Goal: Task Accomplishment & Management: Manage account settings

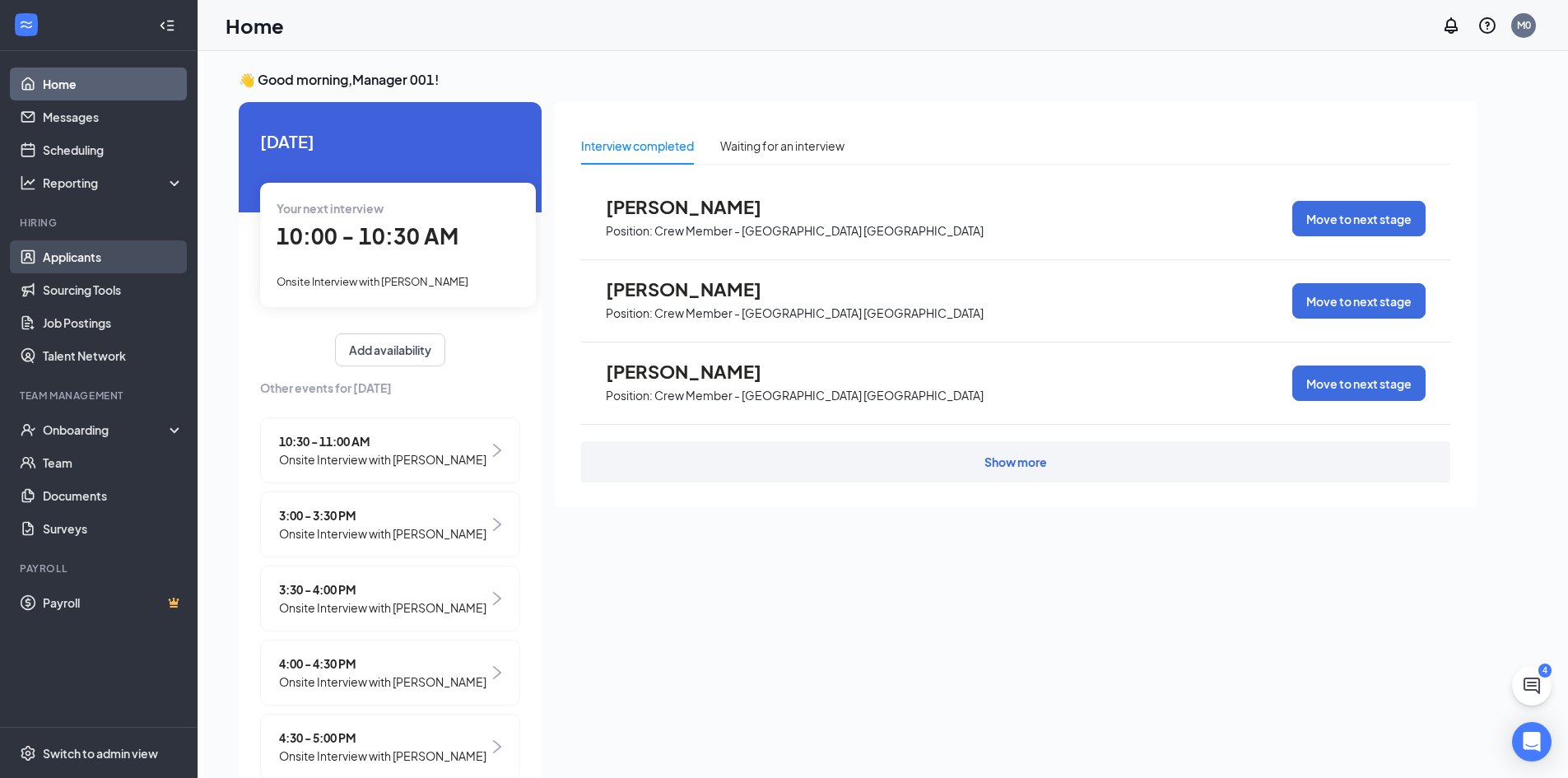
click at [87, 257] on link "Applicants" at bounding box center [113, 256] width 141 height 33
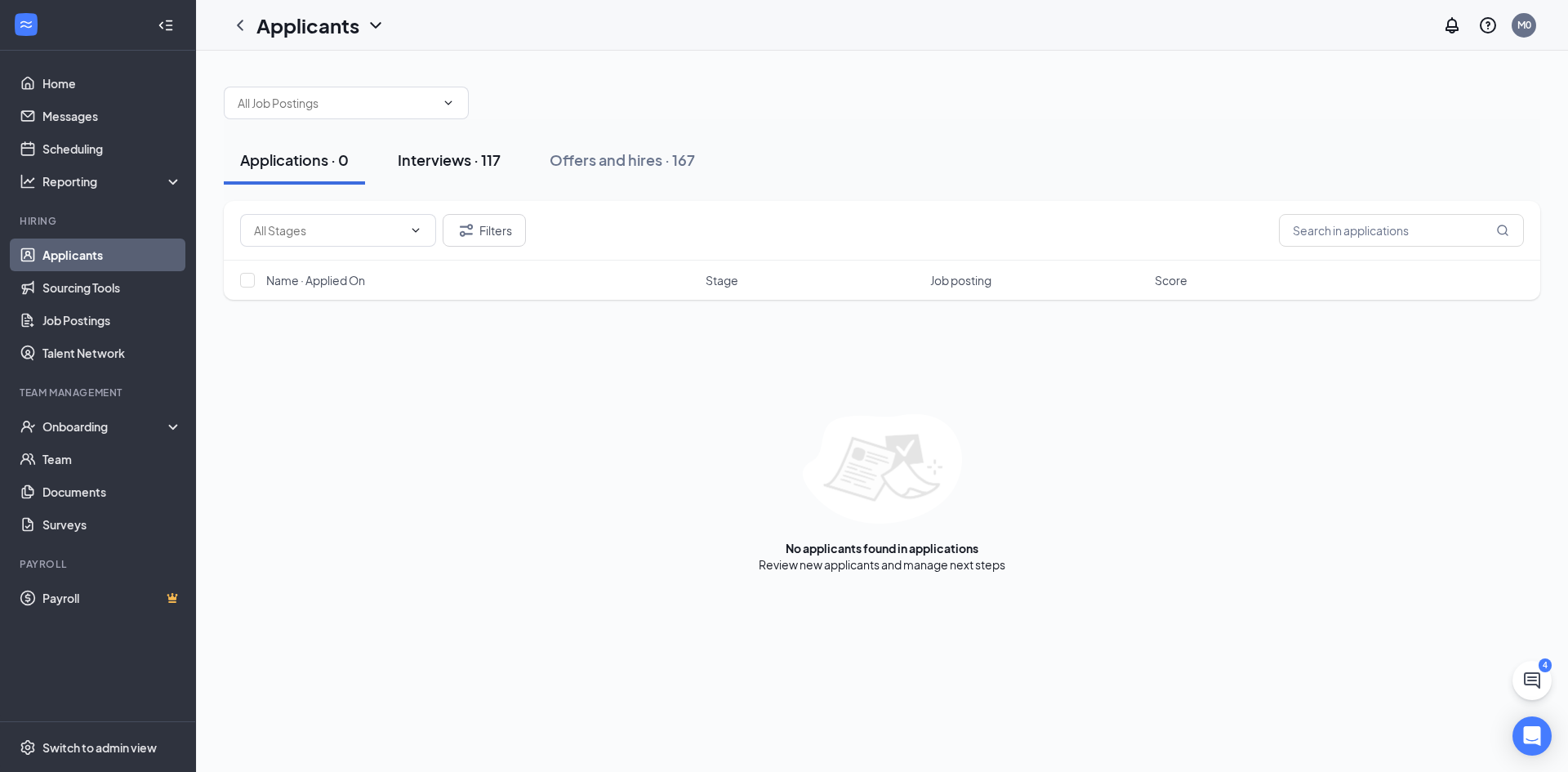
click at [482, 156] on div "Interviews · 117" at bounding box center [449, 159] width 103 height 20
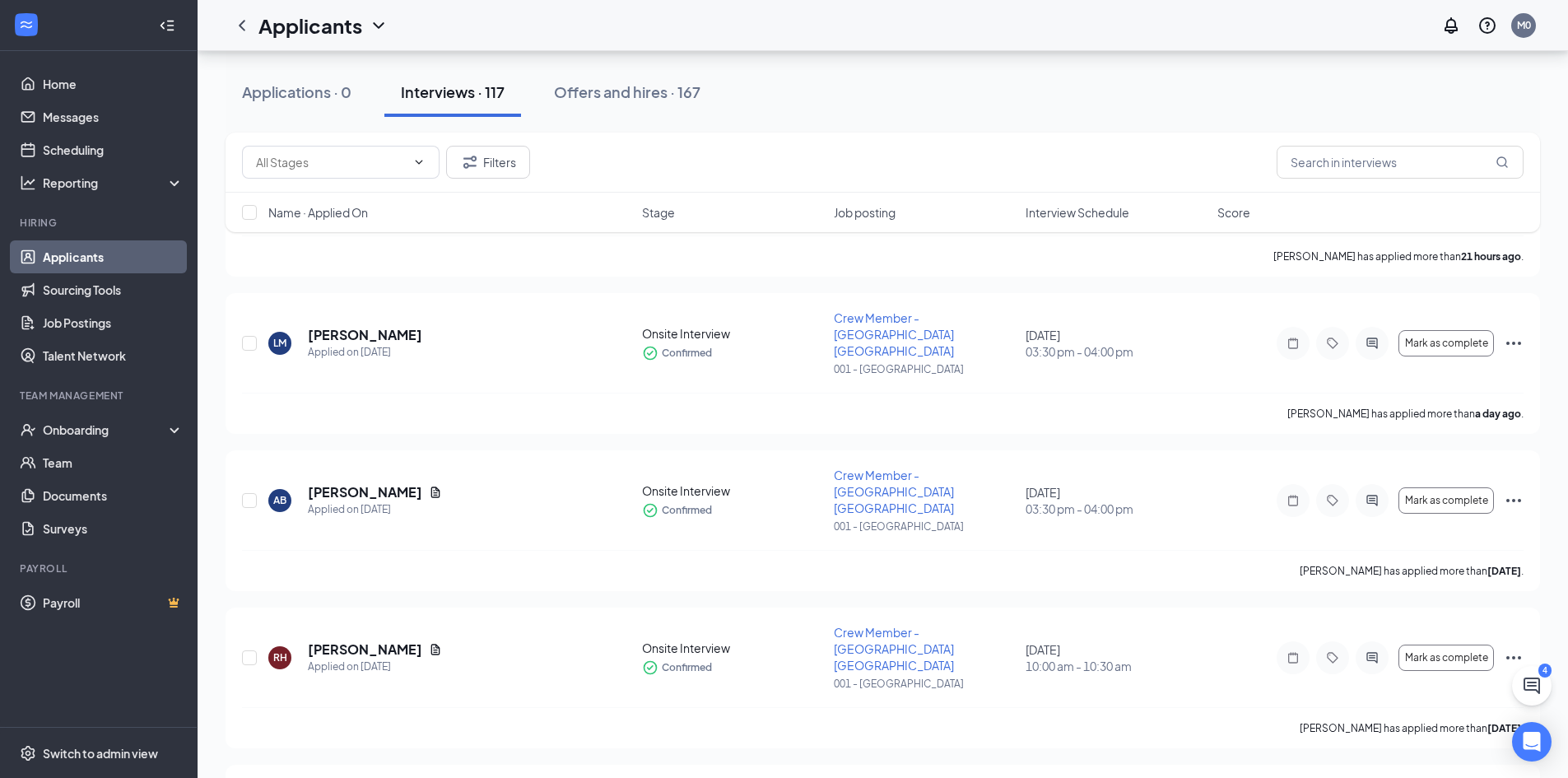
scroll to position [451, 0]
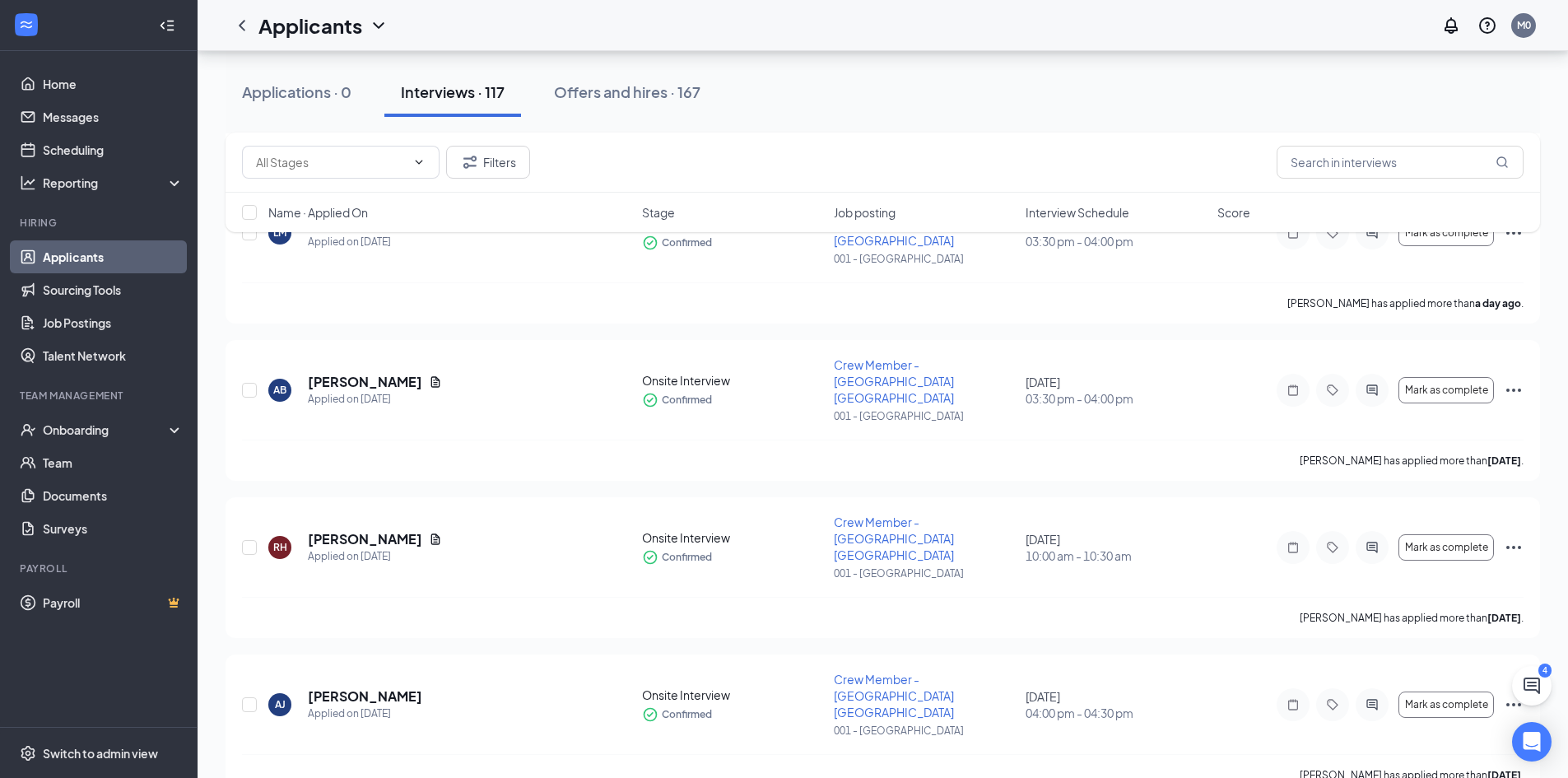
click at [1118, 215] on span "Interview Schedule" at bounding box center [1077, 212] width 103 height 16
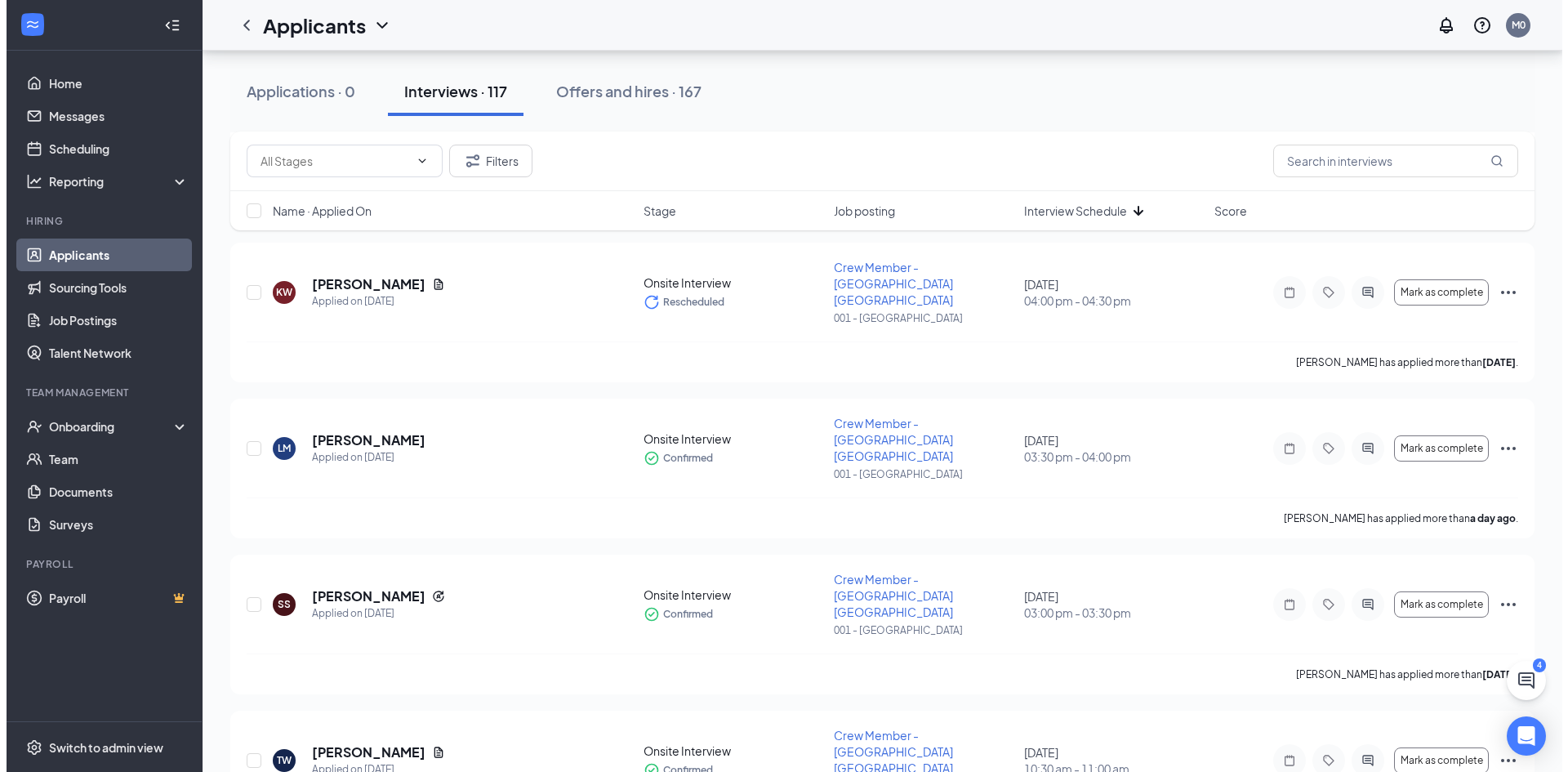
scroll to position [1700, 0]
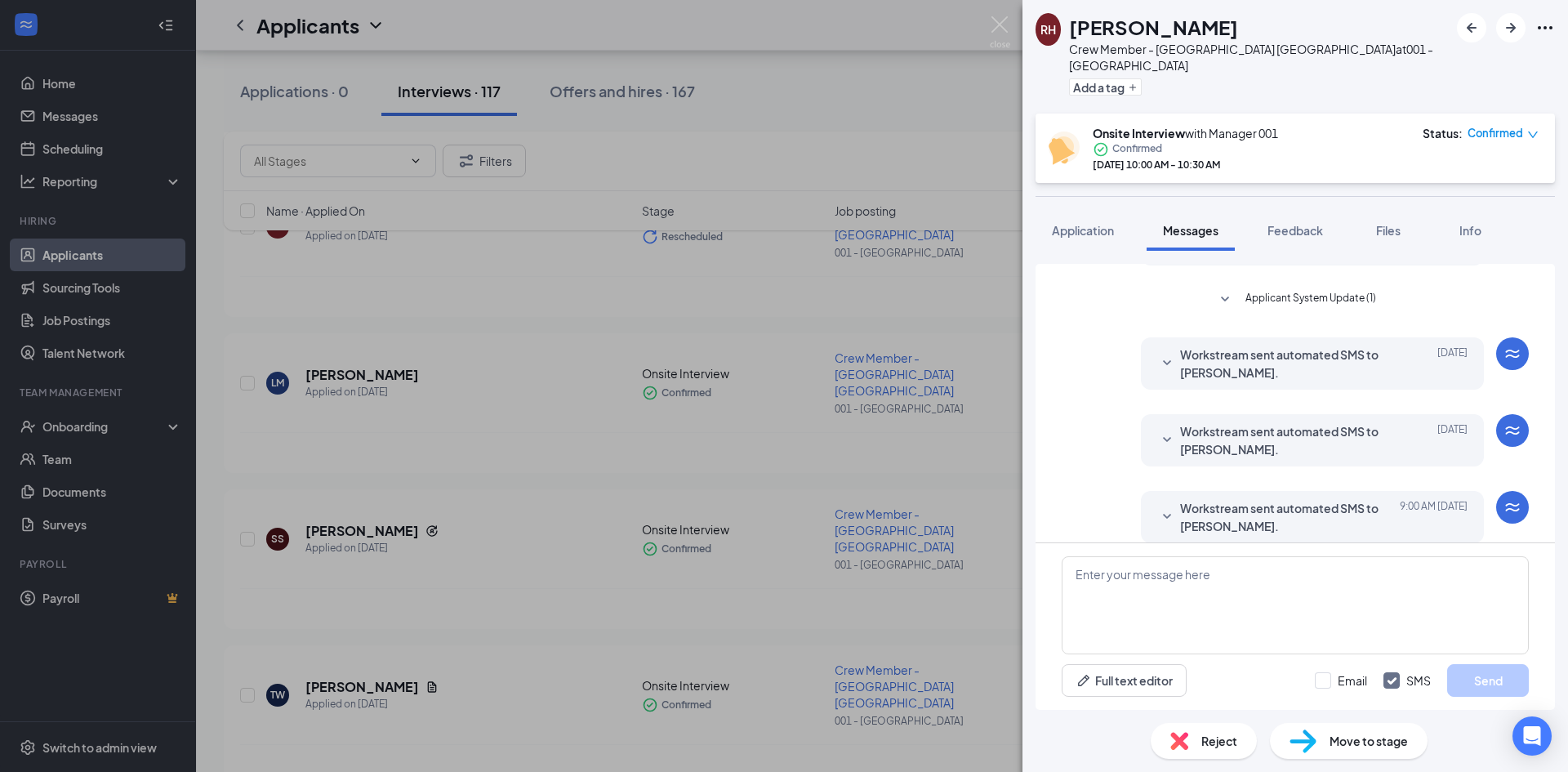
scroll to position [308, 0]
click at [1070, 223] on span "Application" at bounding box center [1083, 230] width 62 height 15
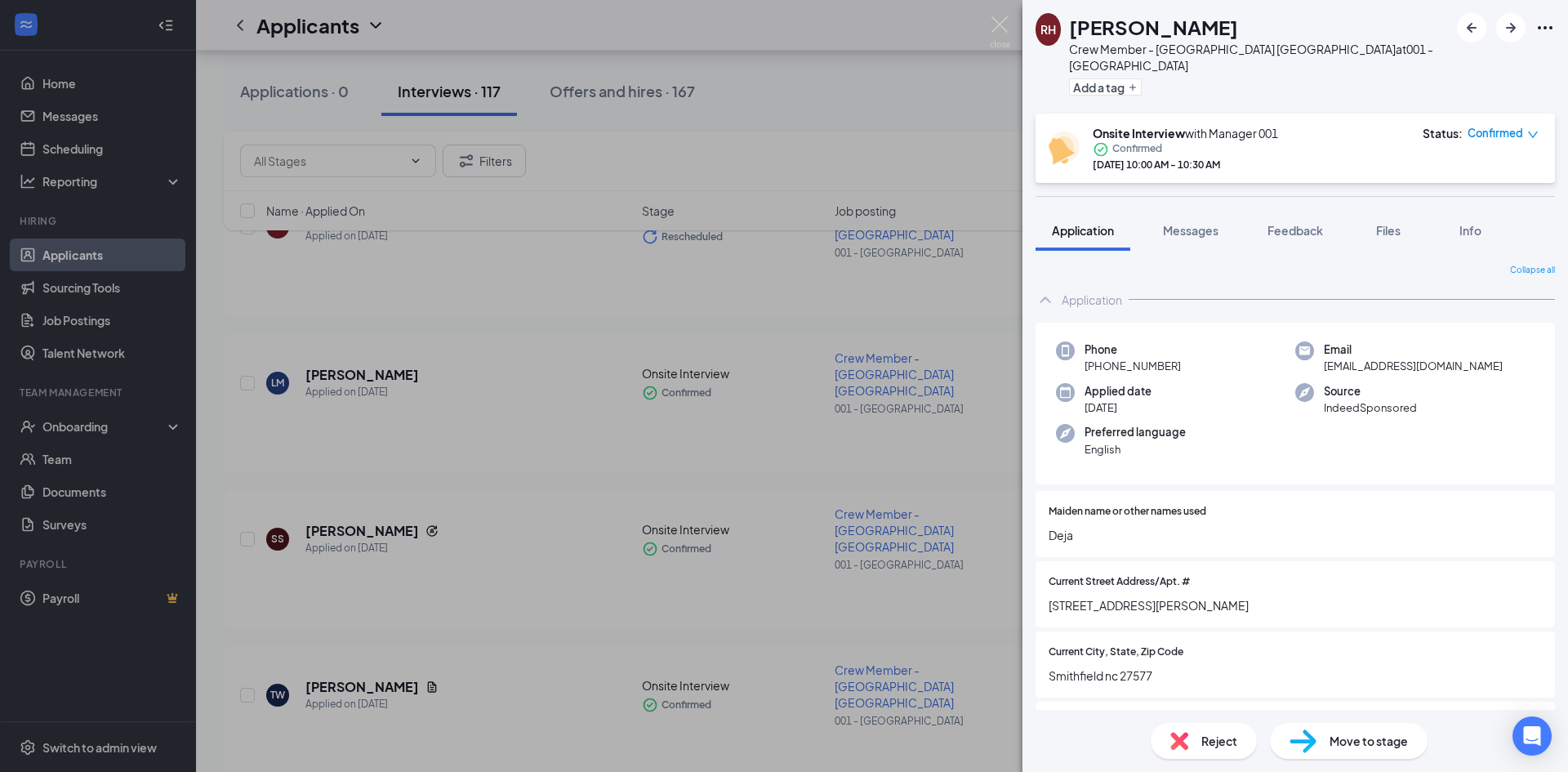
click at [670, 154] on div "RH [PERSON_NAME] Crew Member - [GEOGRAPHIC_DATA] [GEOGRAPHIC_DATA] at 001 - [GE…" at bounding box center [784, 386] width 1568 height 772
click at [821, 110] on div "RH [PERSON_NAME] Crew Member - [GEOGRAPHIC_DATA] [GEOGRAPHIC_DATA] at 001 - [GE…" at bounding box center [784, 386] width 1568 height 772
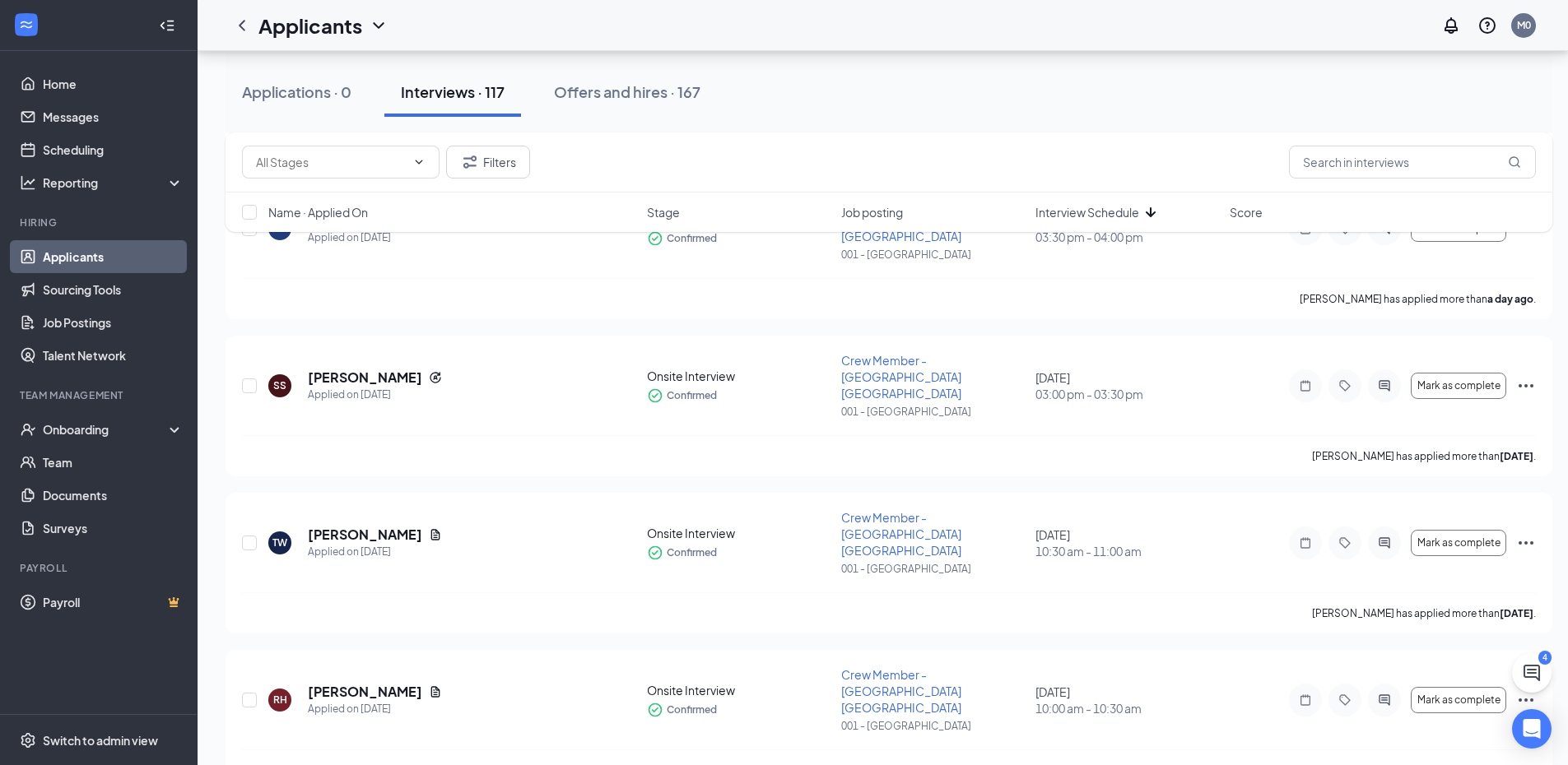
scroll to position [1863, 0]
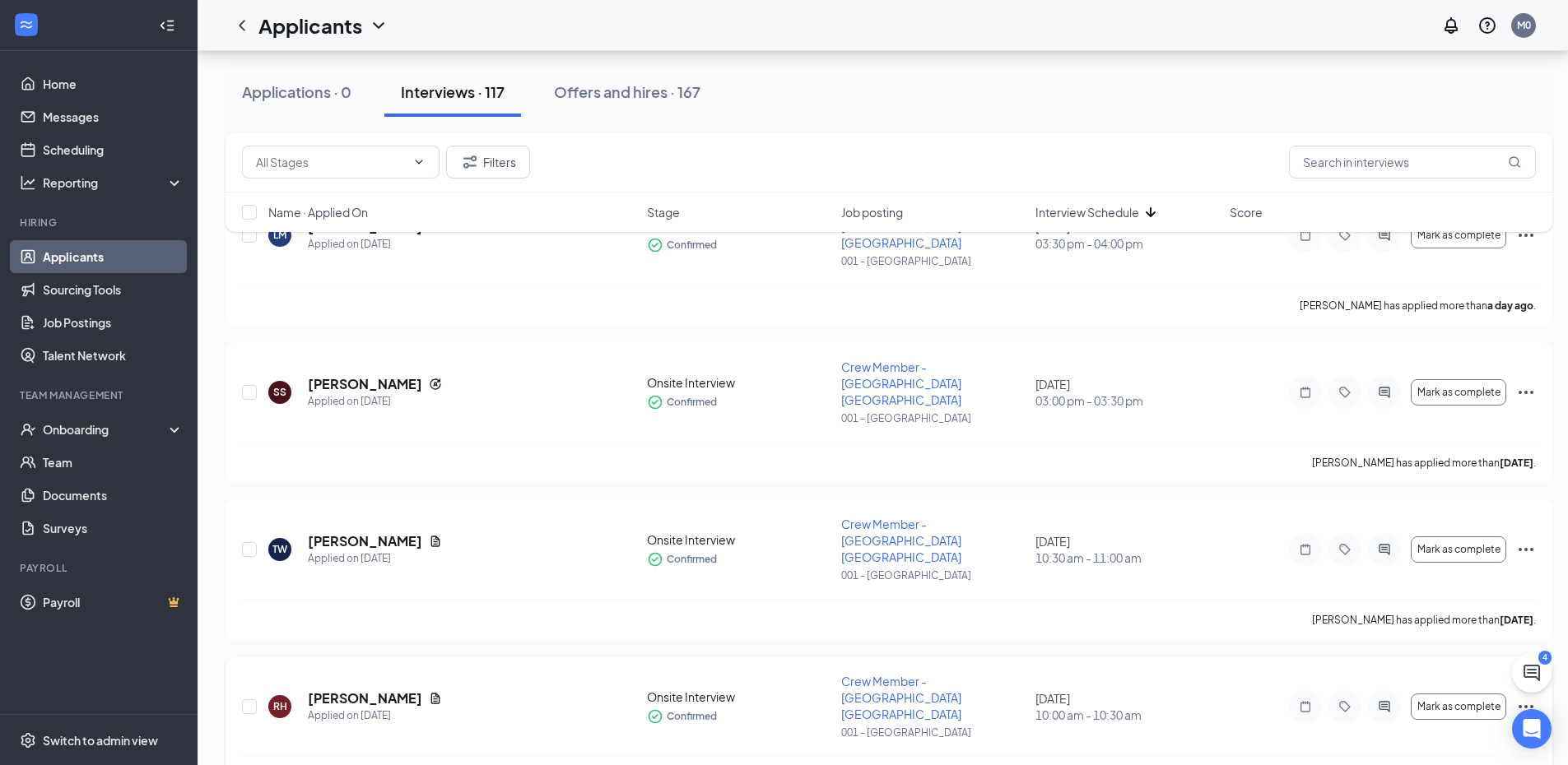
click at [1522, 697] on icon "Ellipses" at bounding box center [1526, 707] width 20 height 20
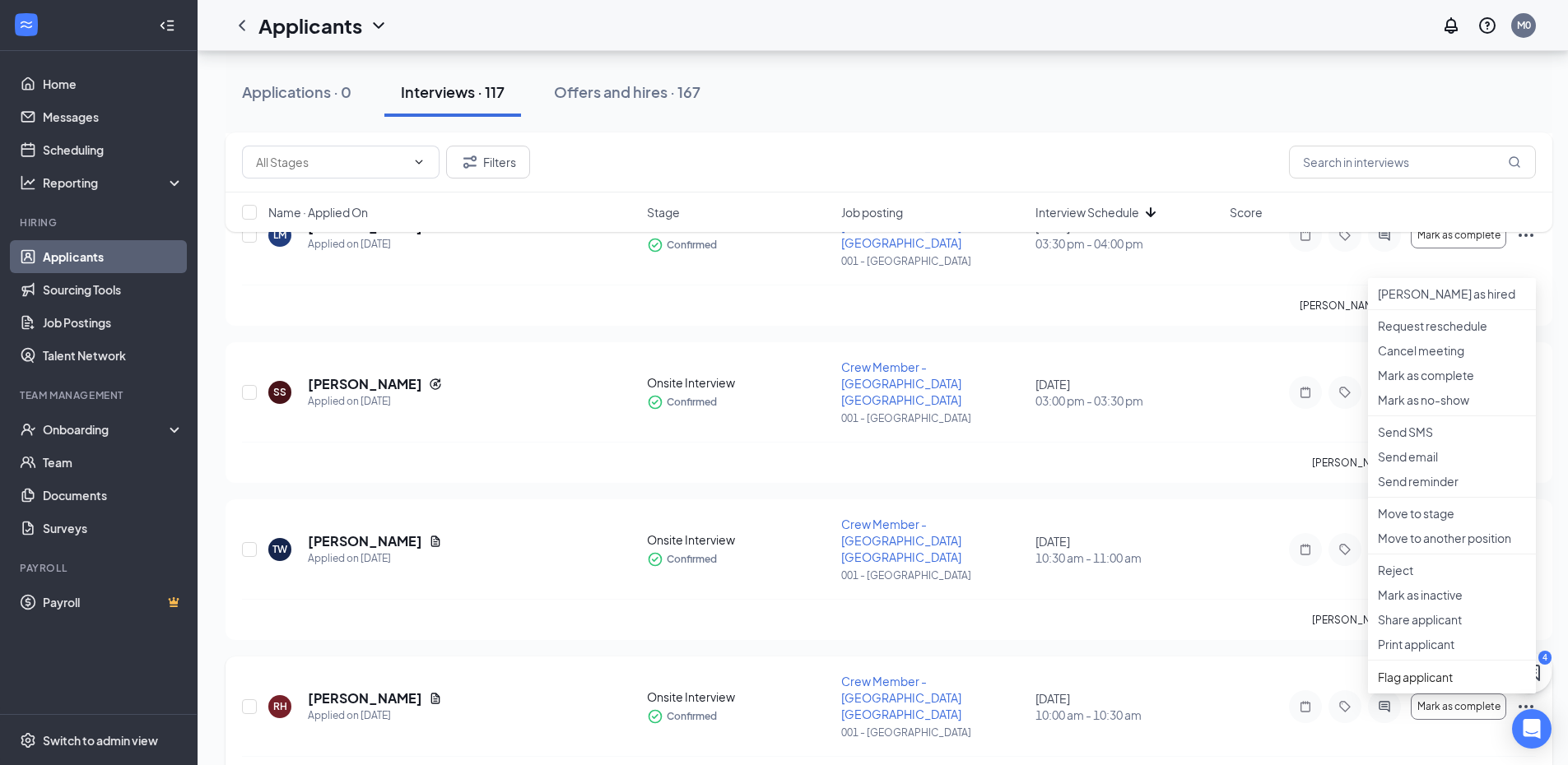
click at [1536, 656] on div "RH [PERSON_NAME] Applied on [DATE] Onsite Interview Confirmed Crew Member - Sel…" at bounding box center [889, 727] width 1327 height 141
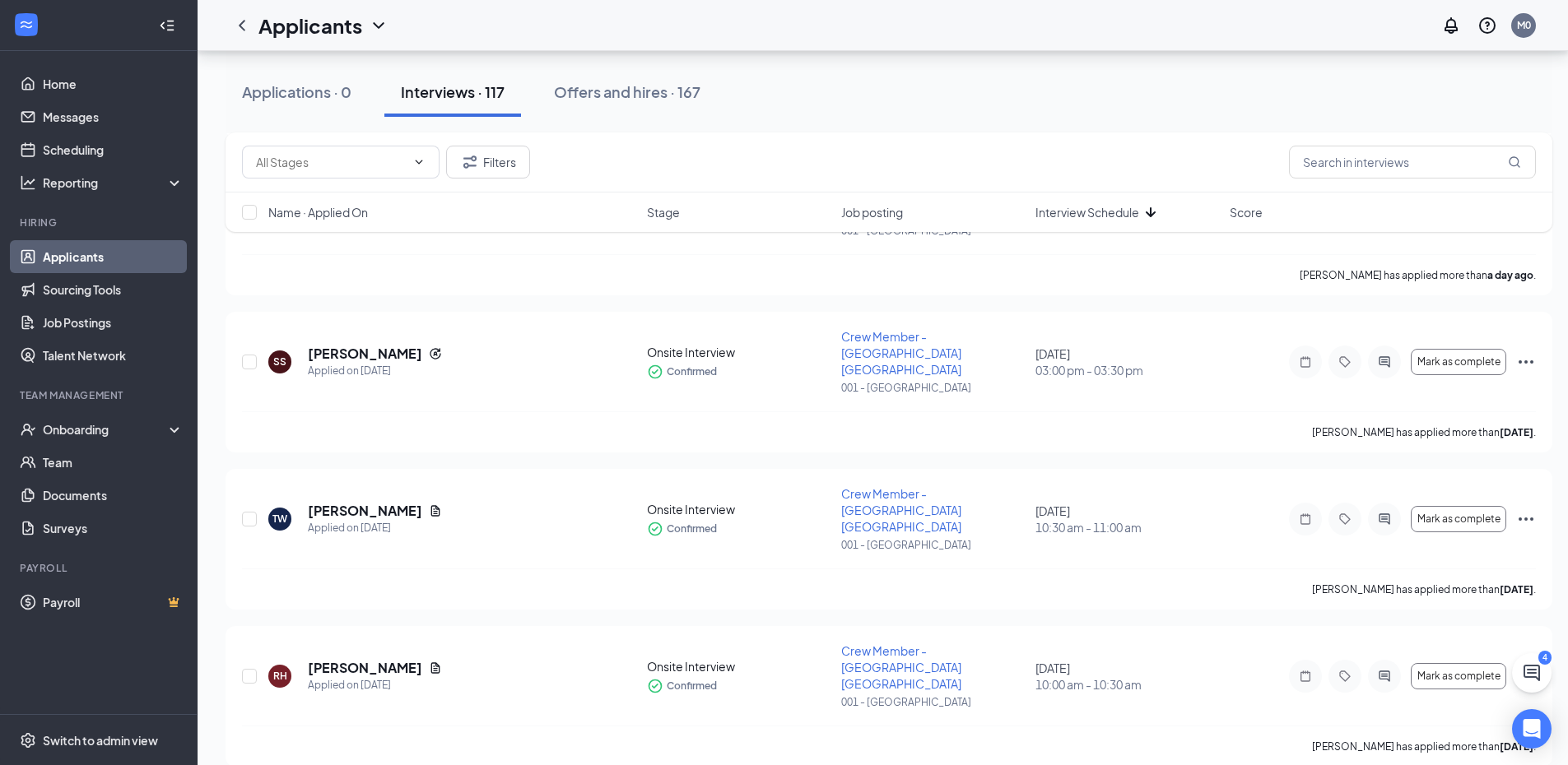
scroll to position [1887, 0]
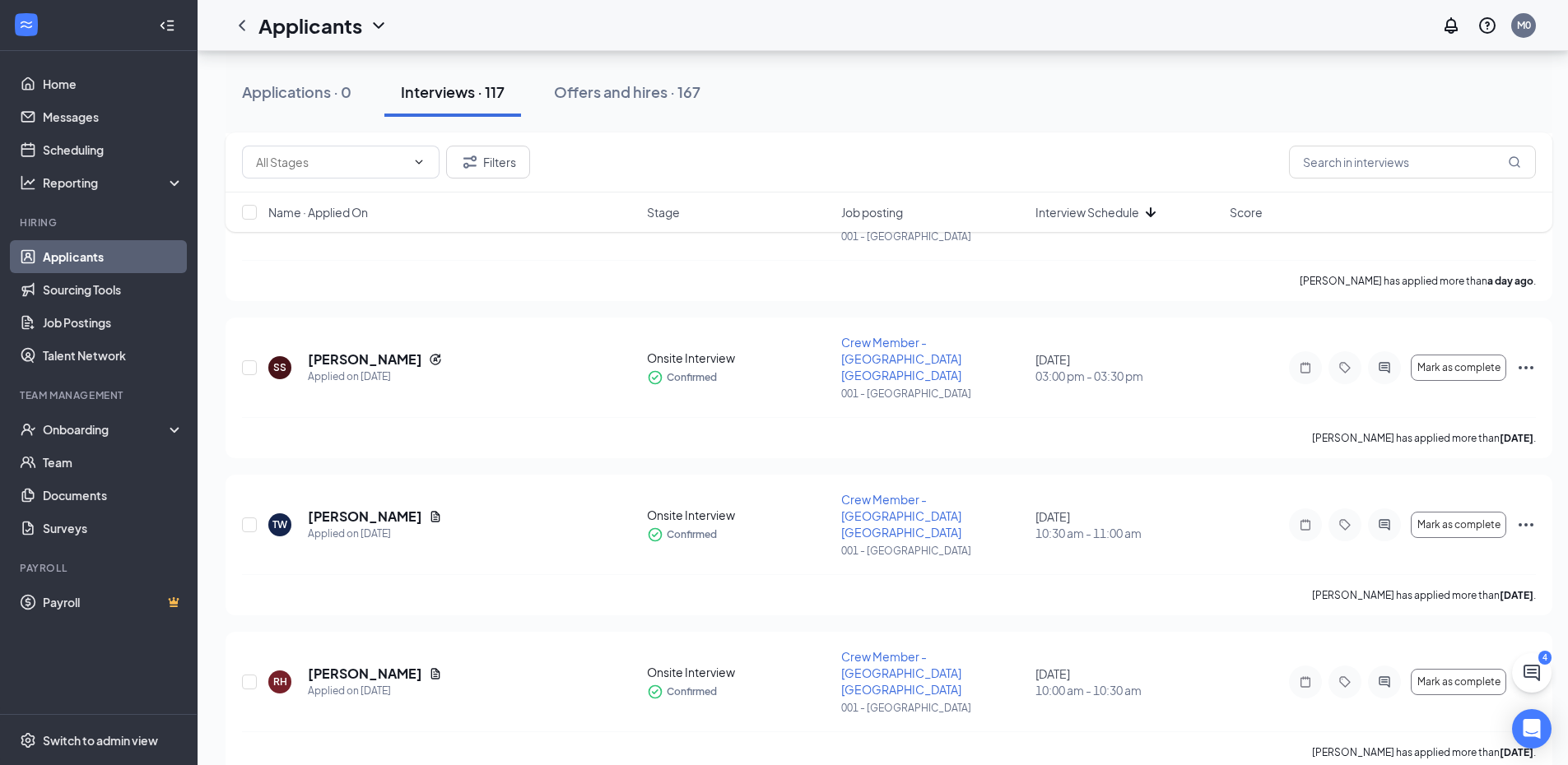
click at [1530, 240] on div "Filters Name · Applied On Stage Job posting Interview Schedule Score" at bounding box center [889, 191] width 1327 height 116
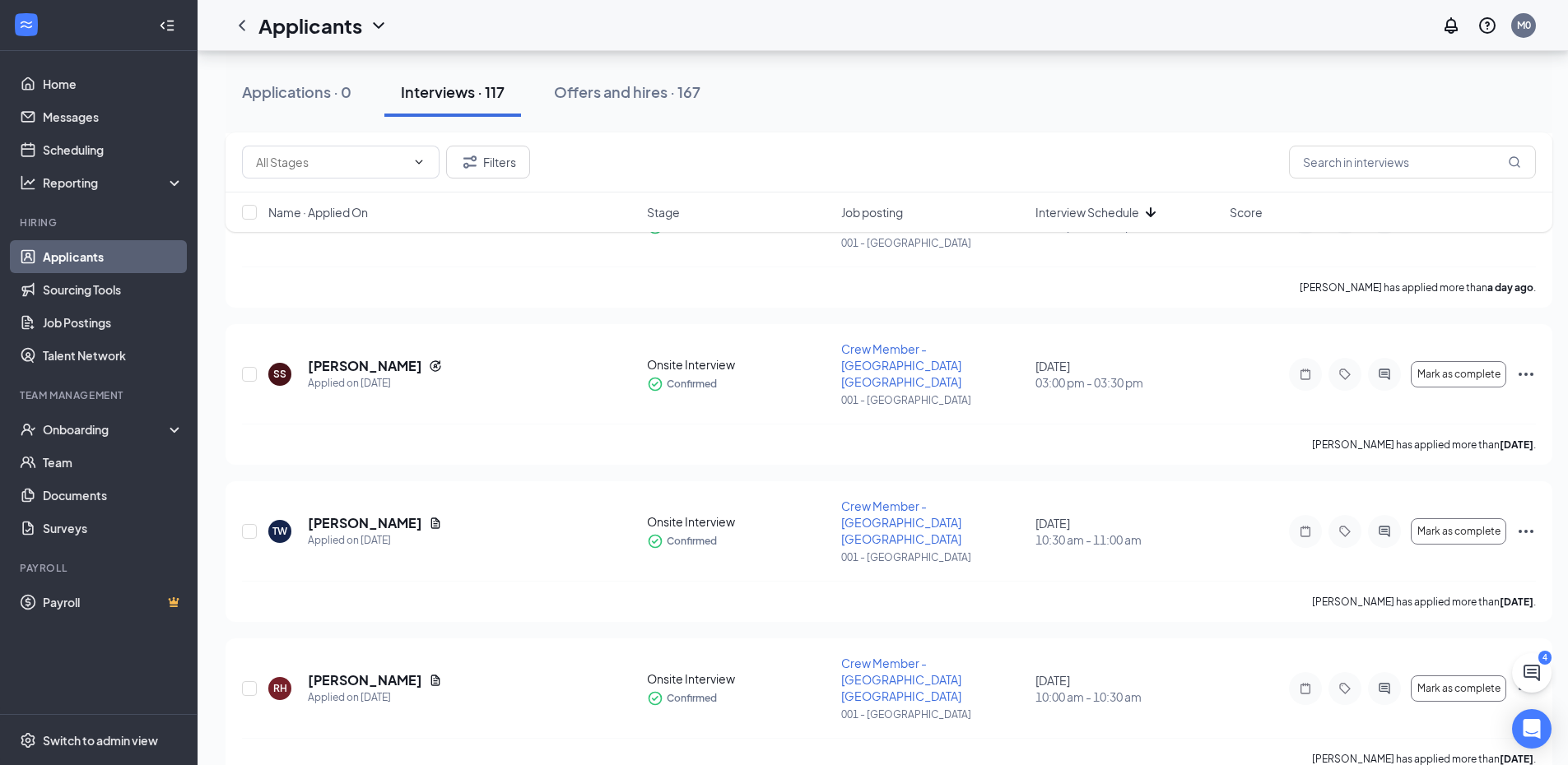
click at [1526, 246] on div "Filters Name · Applied On Stage Job posting Interview Schedule Score" at bounding box center [889, 191] width 1327 height 116
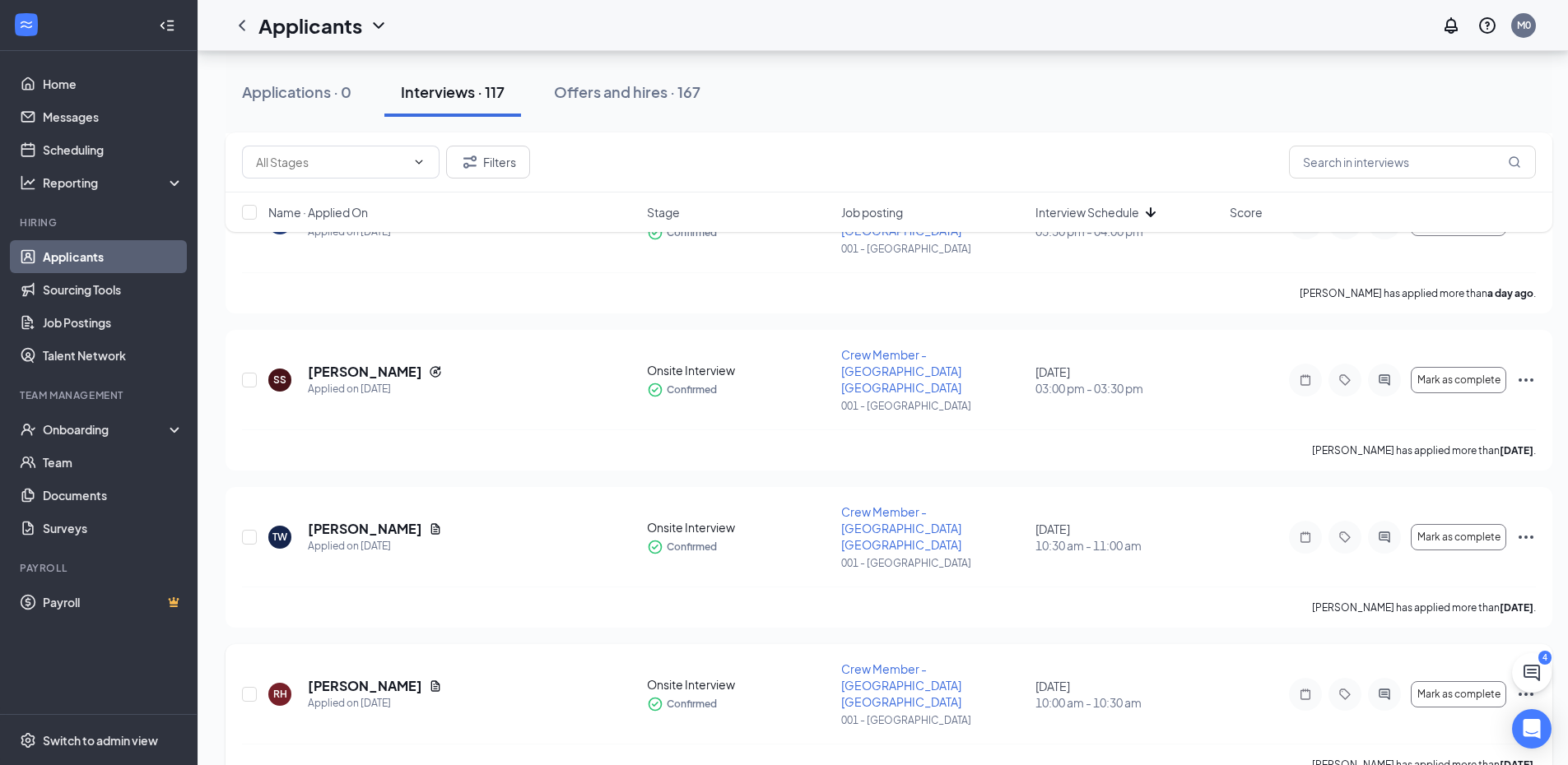
click at [1523, 685] on icon "Ellipses" at bounding box center [1526, 695] width 20 height 20
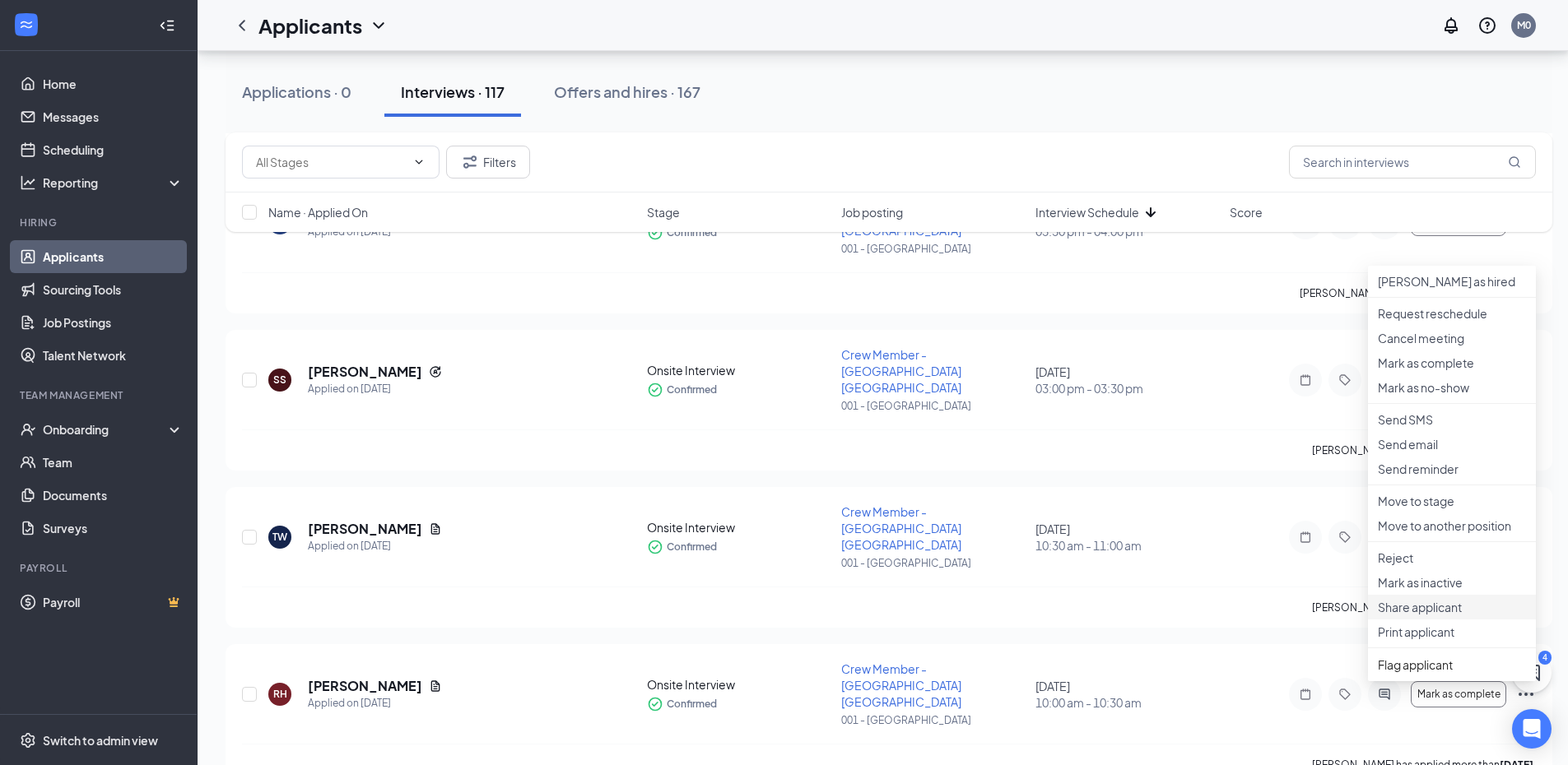
click at [1440, 620] on li "Share applicant" at bounding box center [1452, 607] width 168 height 25
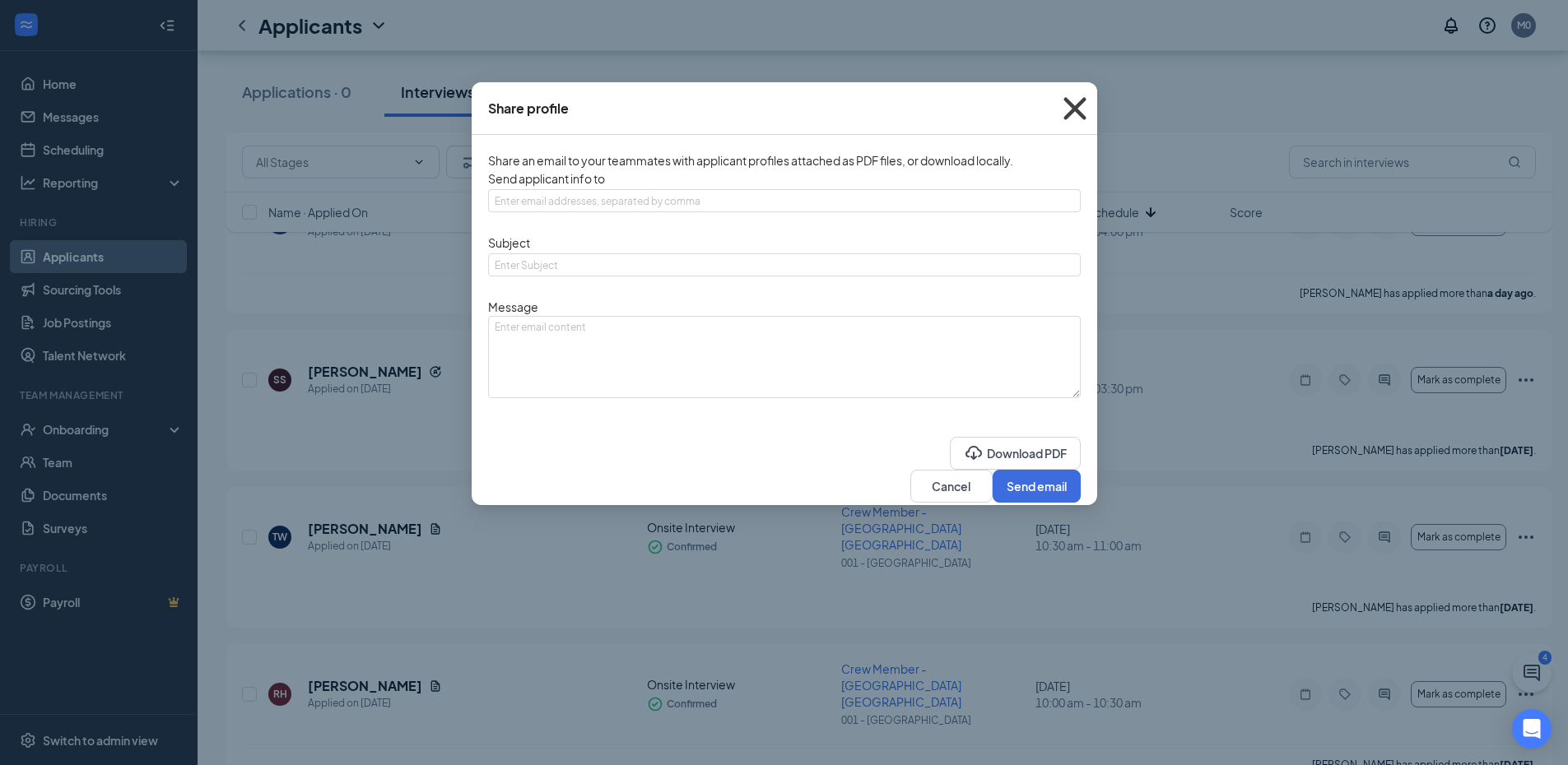
click at [1070, 110] on icon "Cross" at bounding box center [1075, 109] width 45 height 45
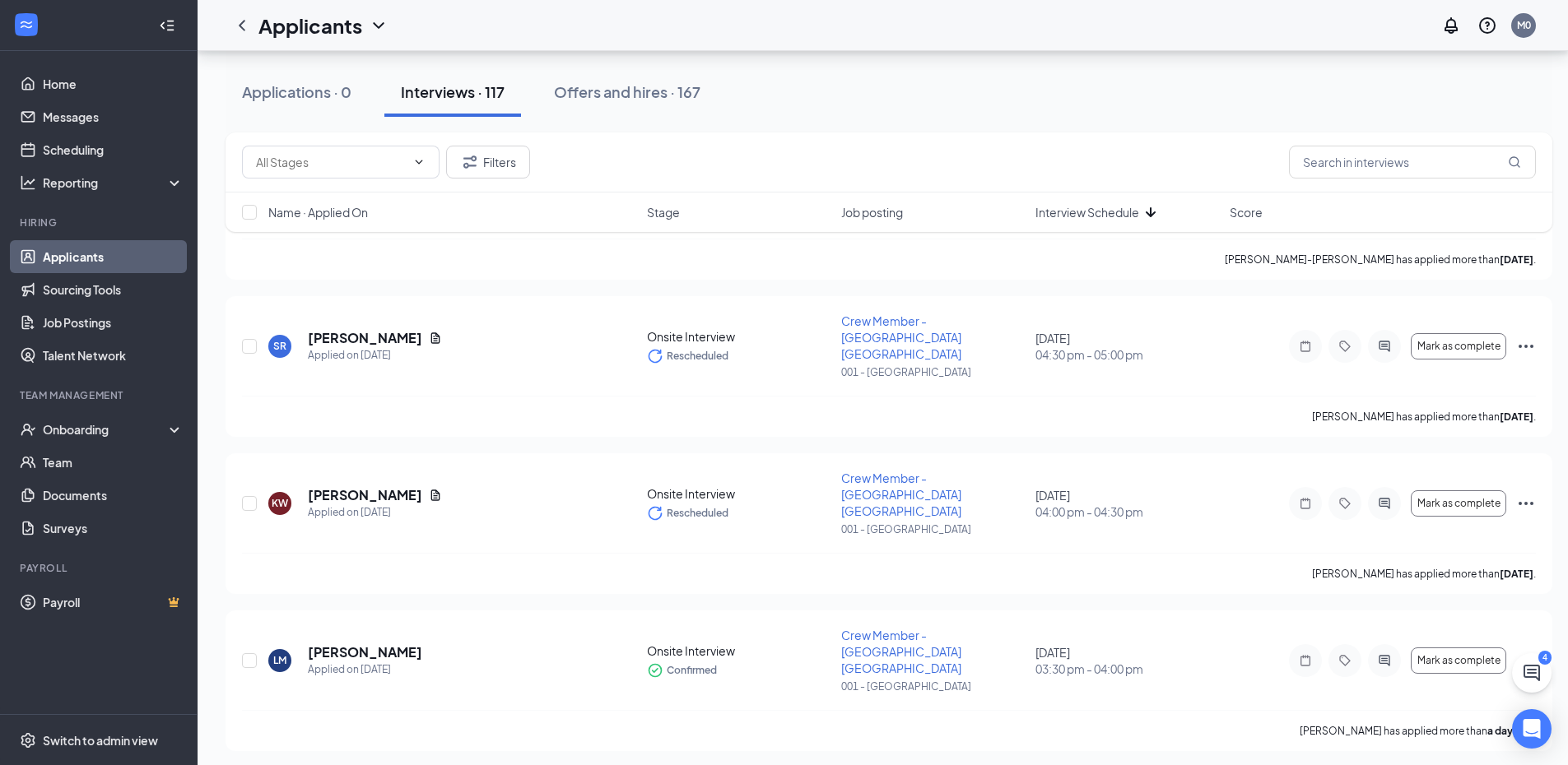
scroll to position [1426, 0]
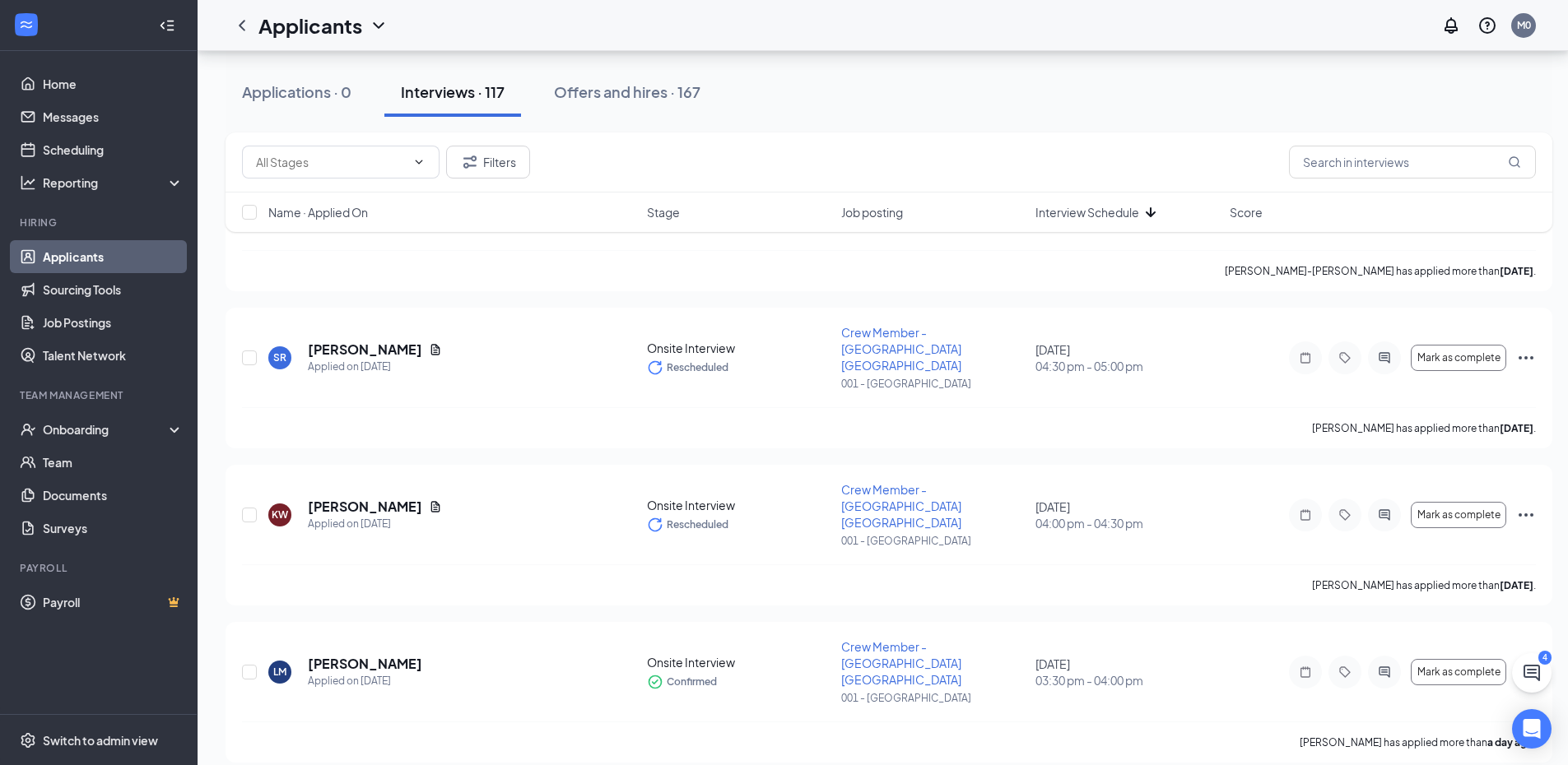
click at [1543, 667] on button at bounding box center [1531, 673] width 39 height 39
click at [1448, 676] on h3 "Chat" at bounding box center [1463, 665] width 30 height 21
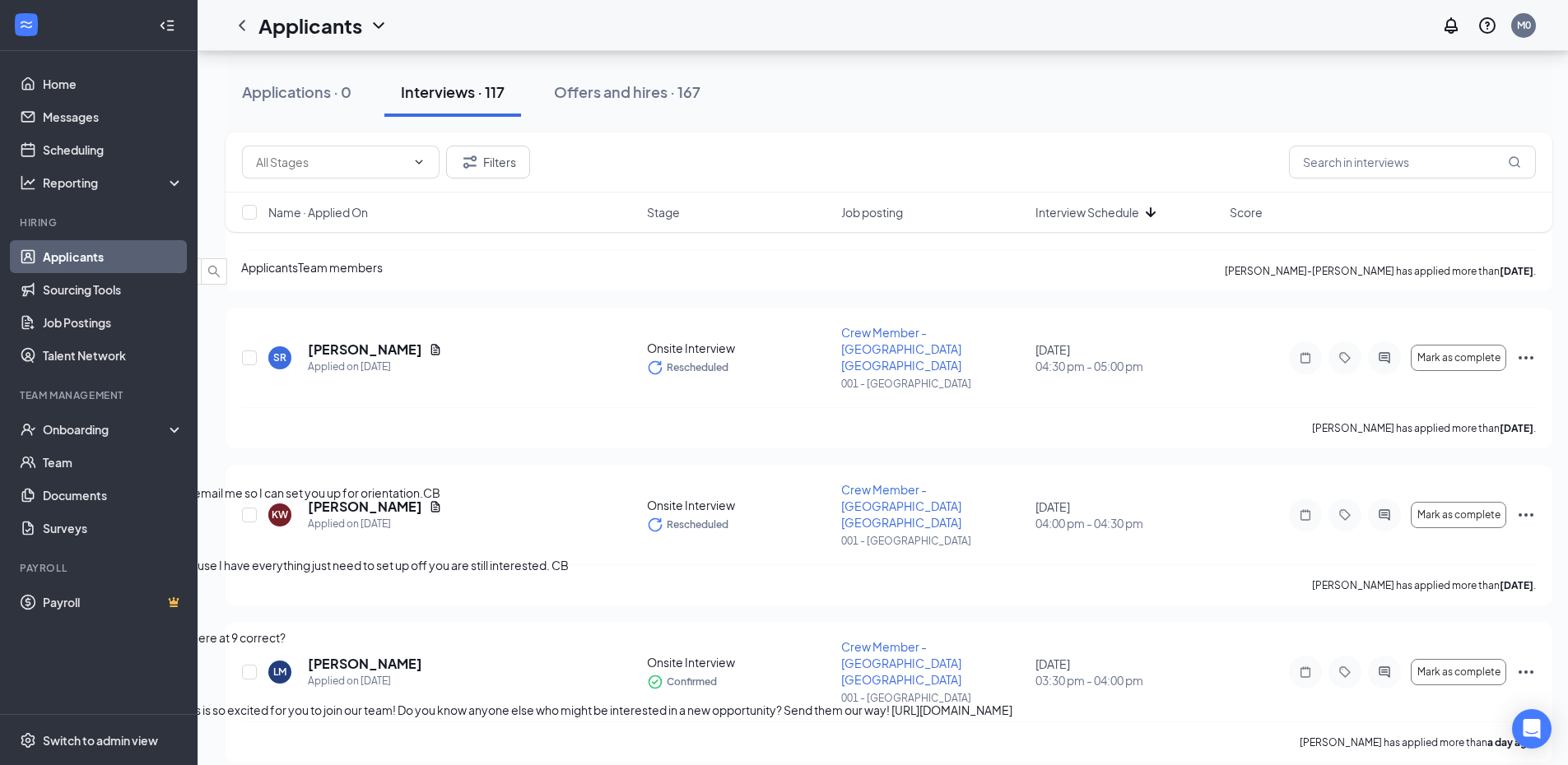
click at [1265, 358] on div "Whn do I start" at bounding box center [739, 348] width 1478 height 18
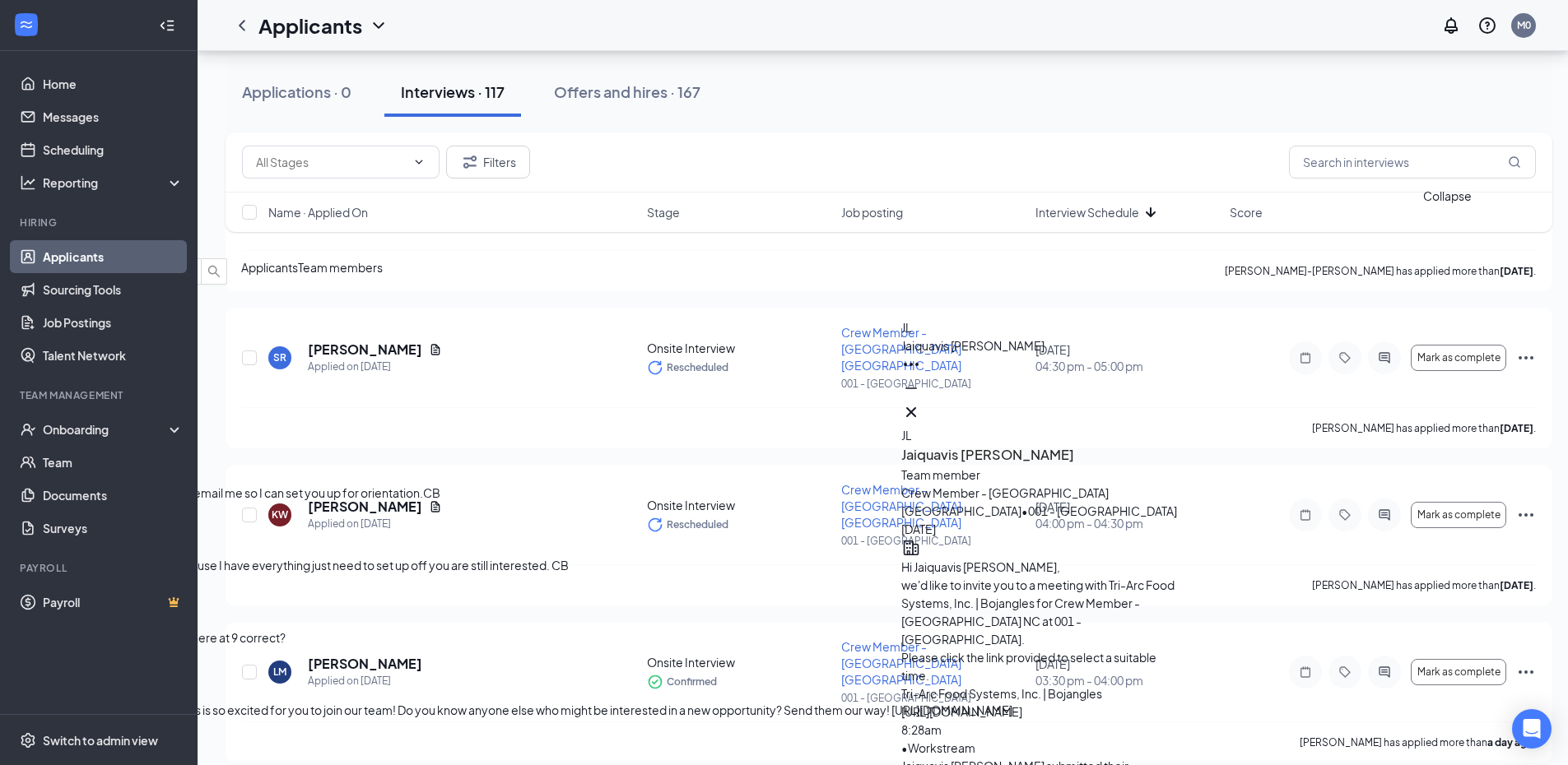
click at [18, 241] on icon "ChevronDown" at bounding box center [12, 243] width 11 height 6
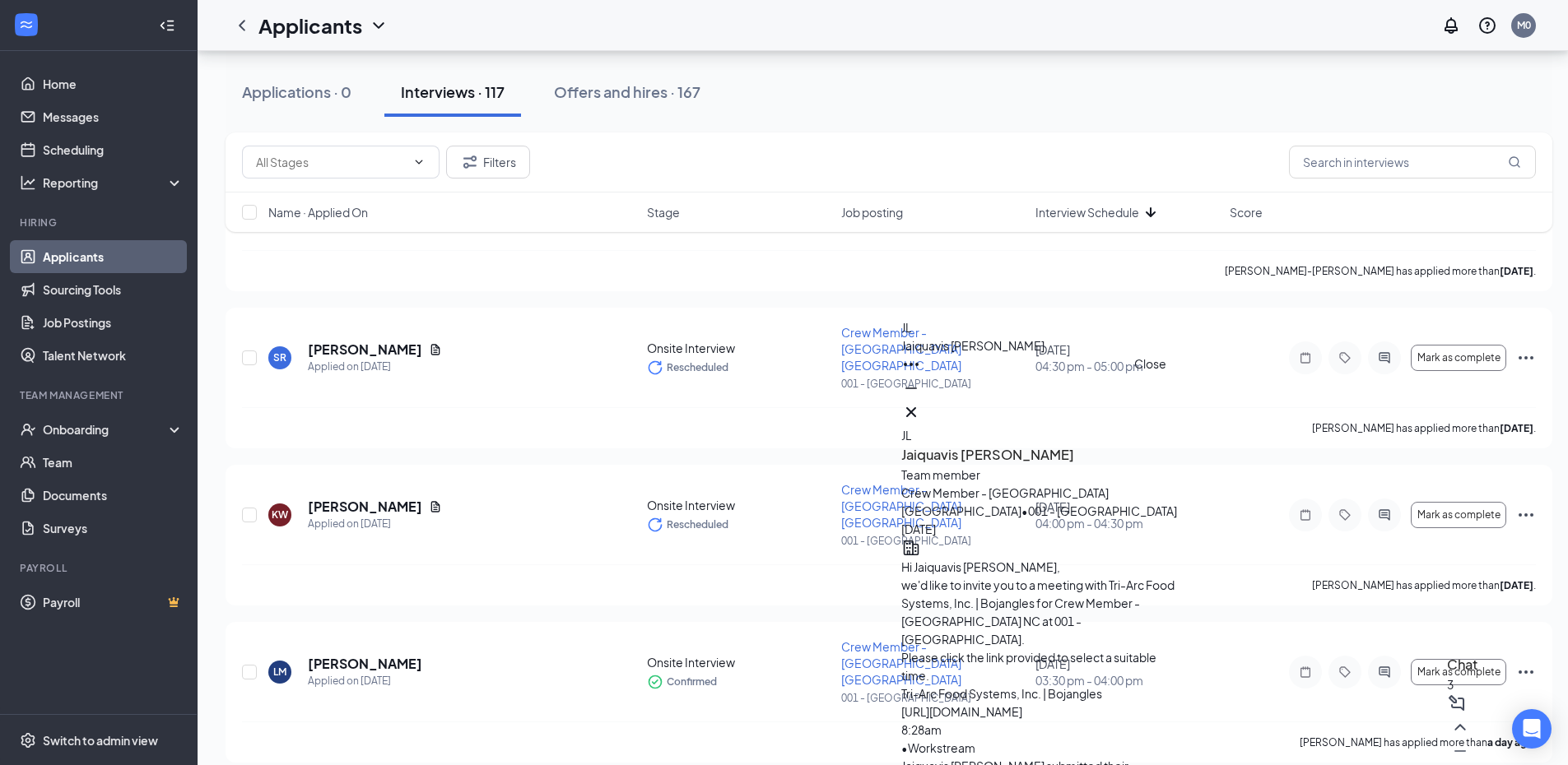
click at [921, 403] on icon "Cross" at bounding box center [912, 412] width 20 height 20
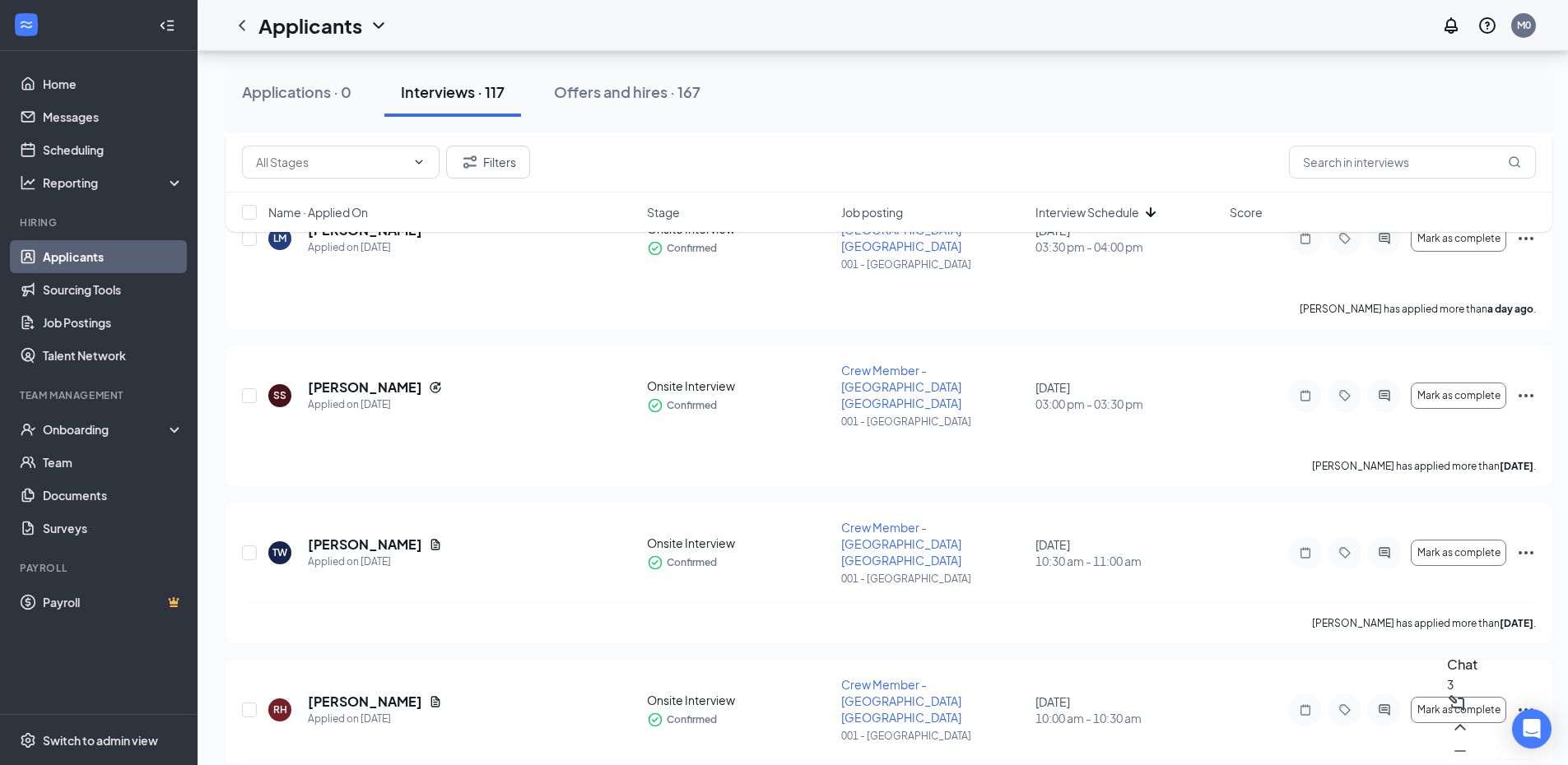
scroll to position [1871, 0]
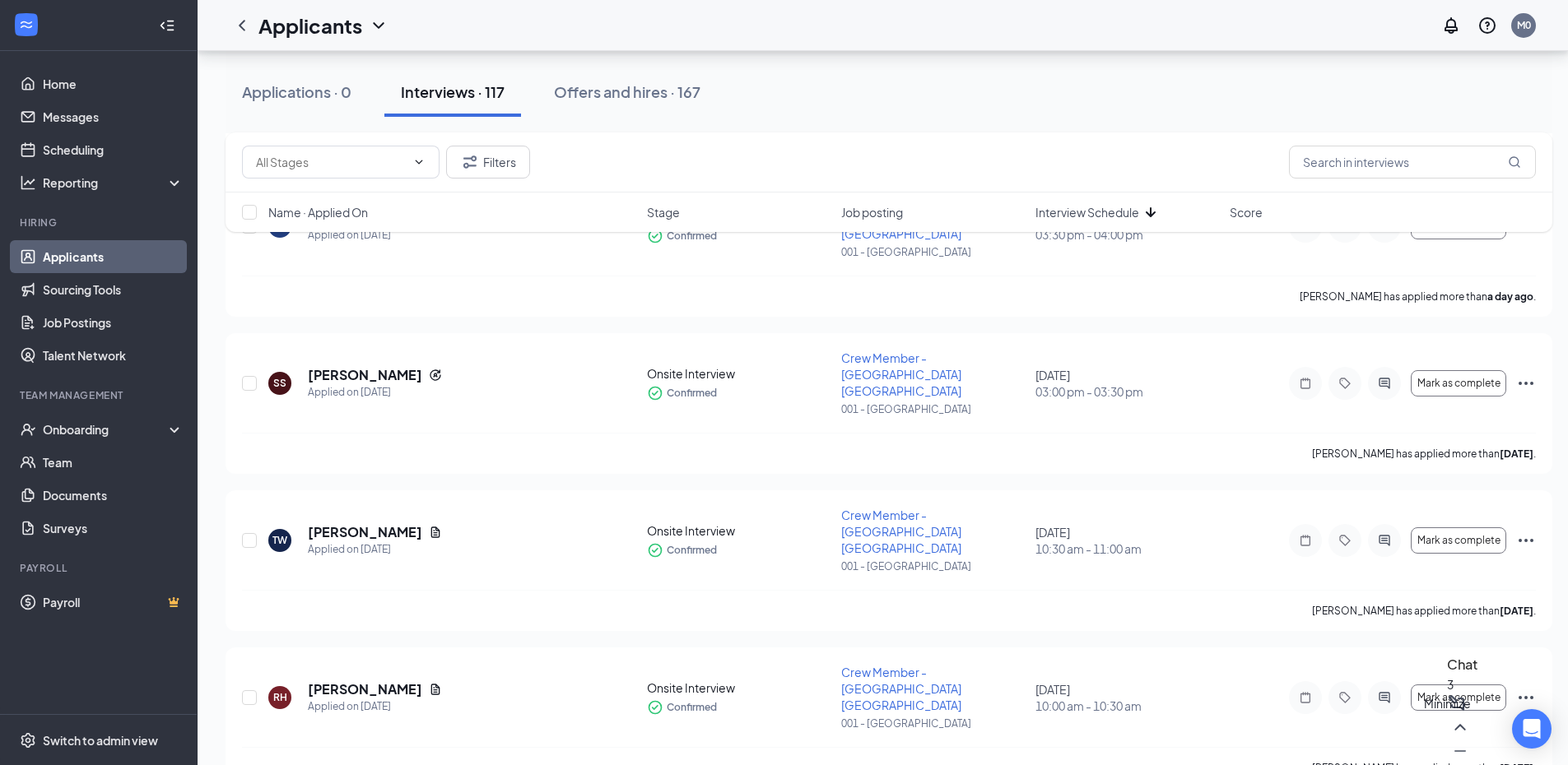
click at [1456, 742] on icon "Minimize" at bounding box center [1460, 752] width 20 height 20
click at [1522, 688] on icon "Ellipses" at bounding box center [1526, 698] width 20 height 20
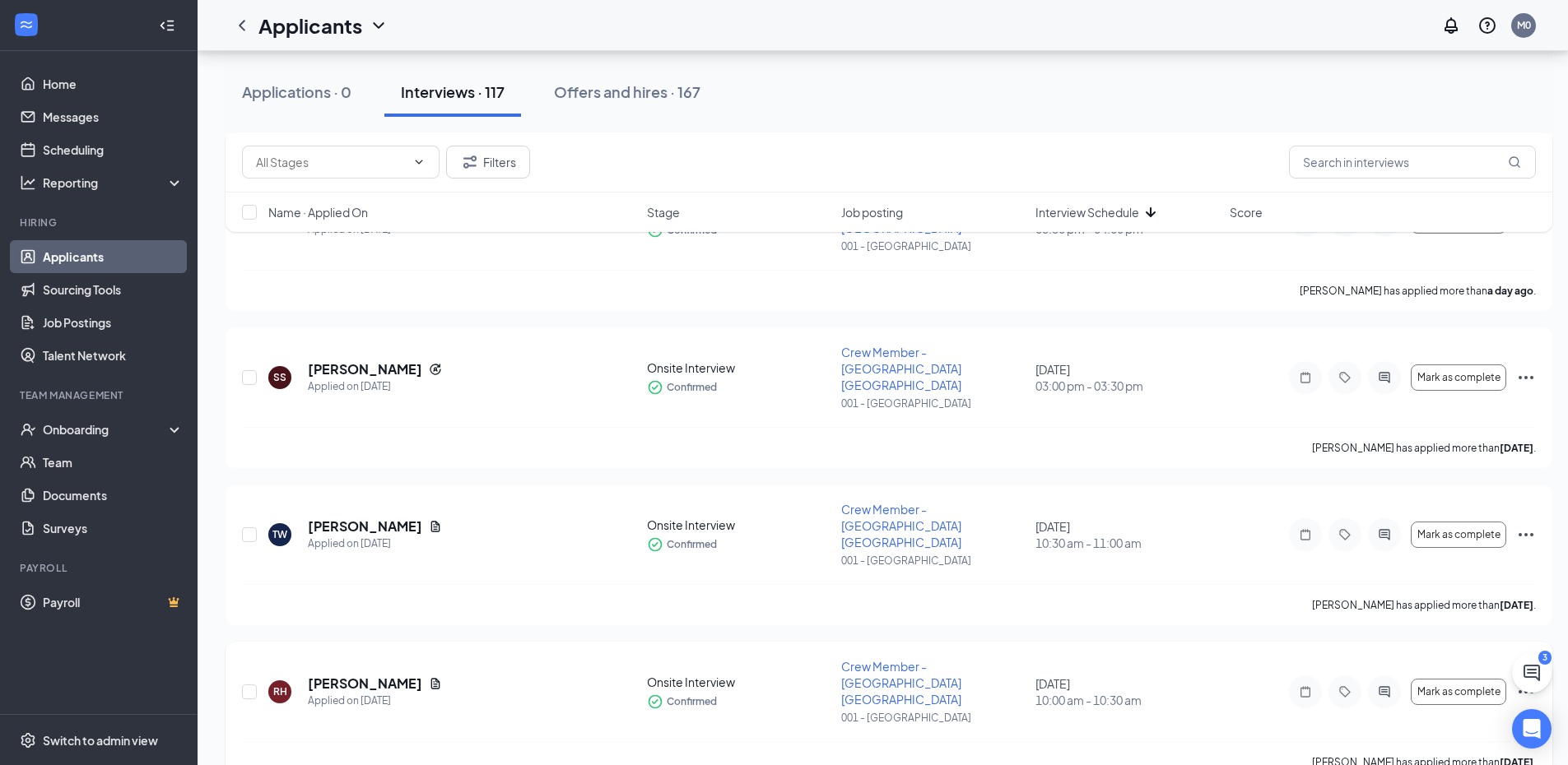
click at [1520, 682] on icon "Ellipses" at bounding box center [1526, 692] width 20 height 20
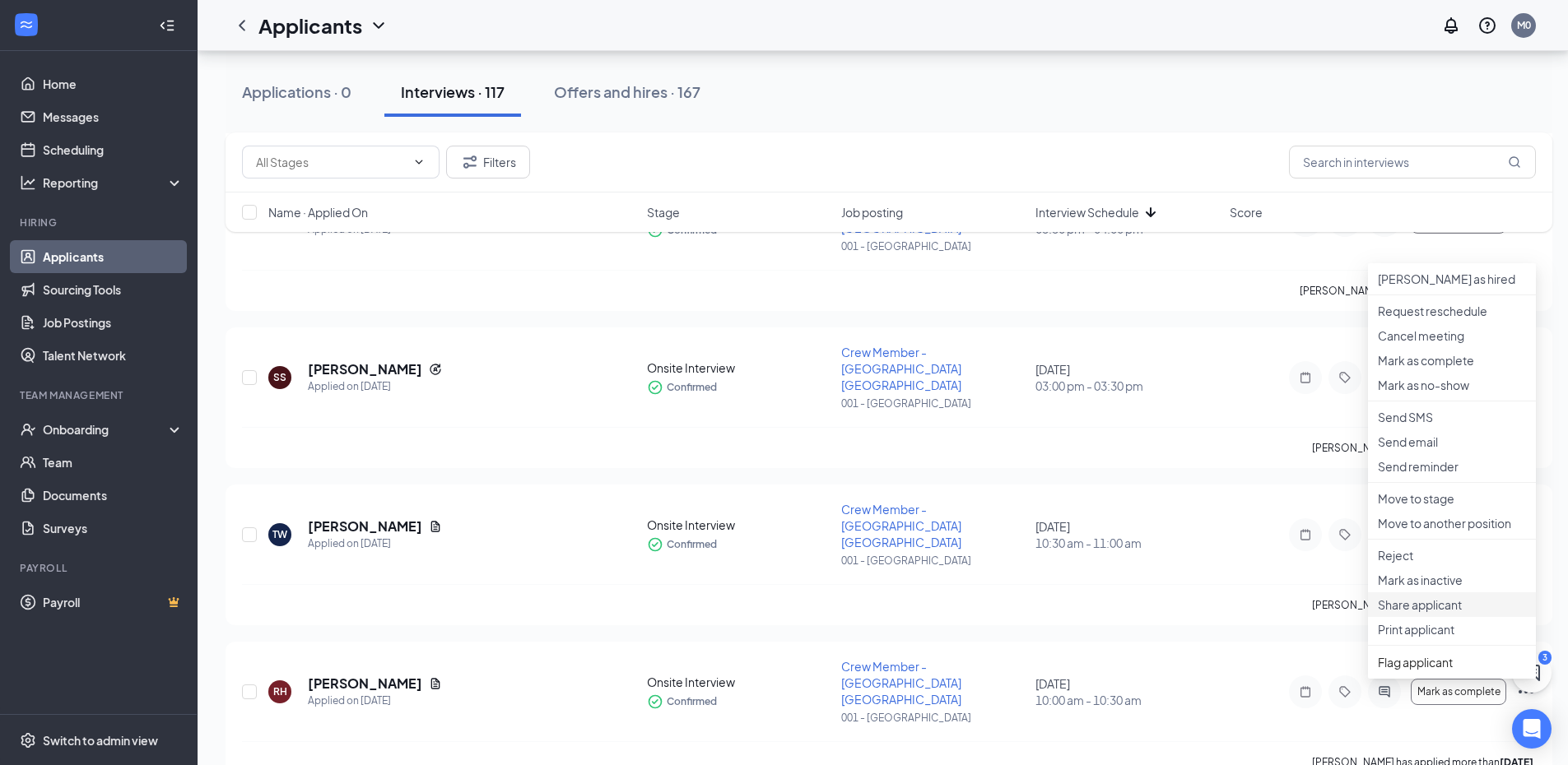
click at [1396, 617] on li "Share applicant" at bounding box center [1452, 605] width 168 height 25
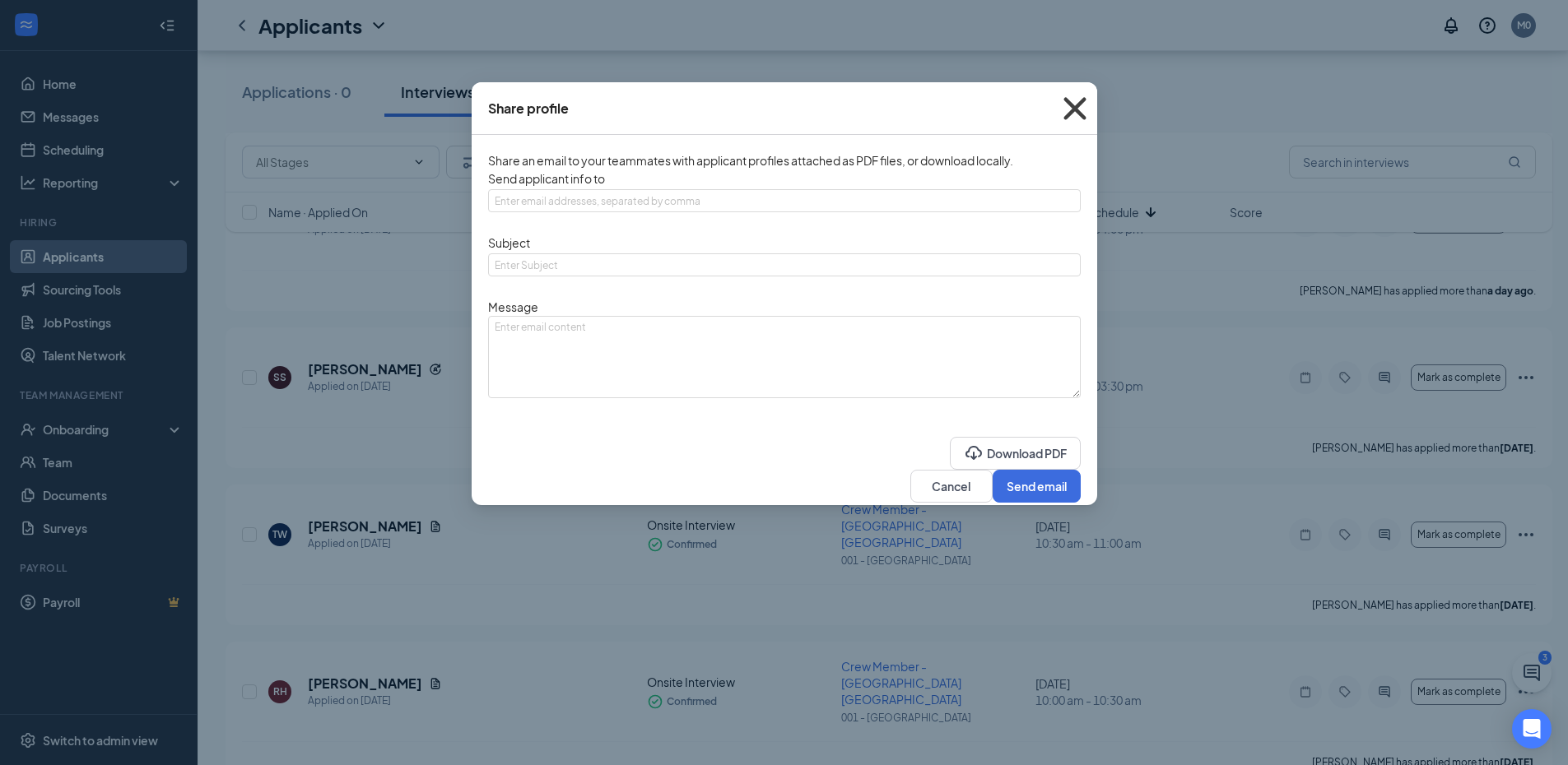
click at [1072, 107] on icon "Cross" at bounding box center [1075, 109] width 45 height 45
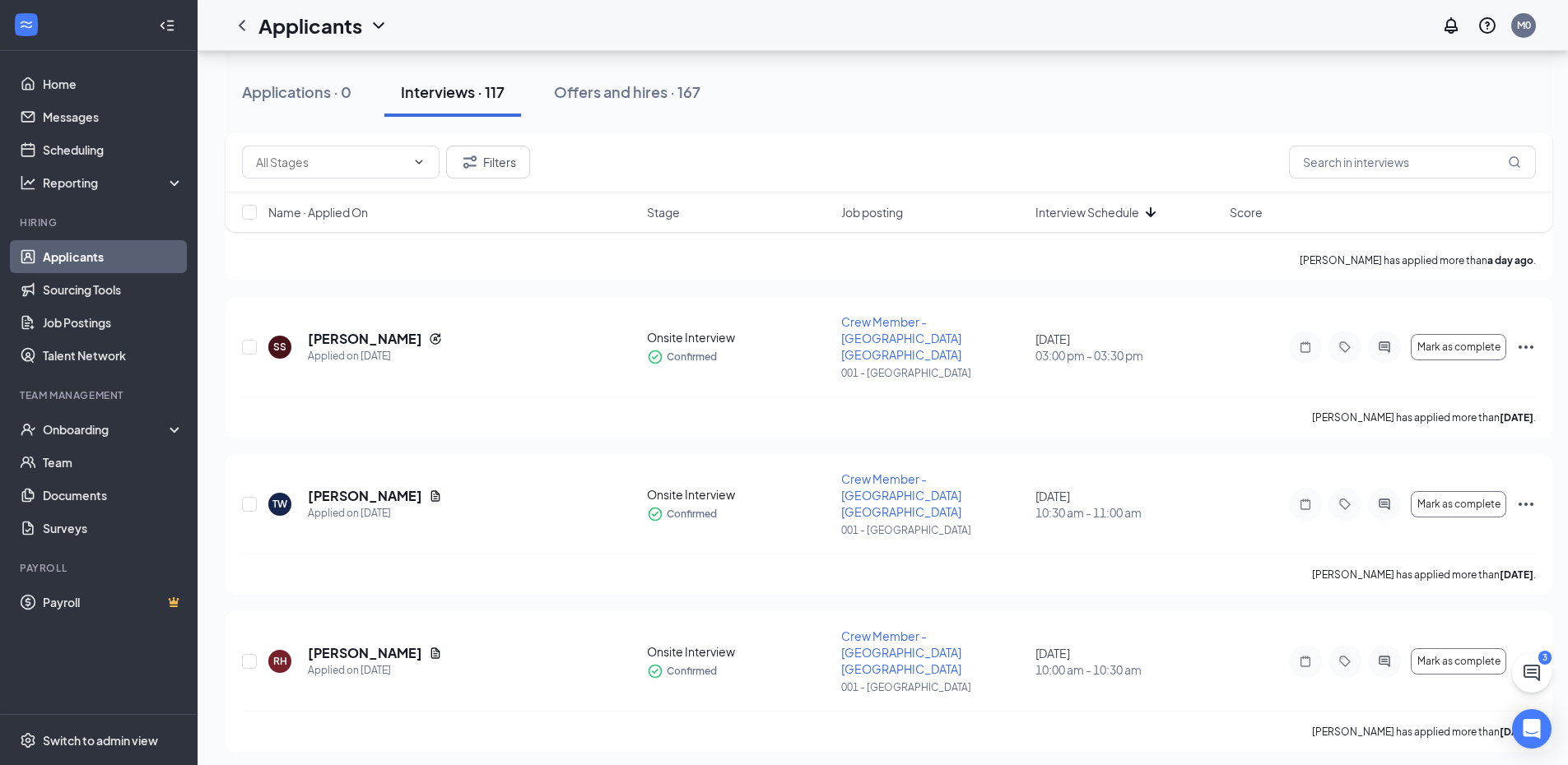
scroll to position [1896, 0]
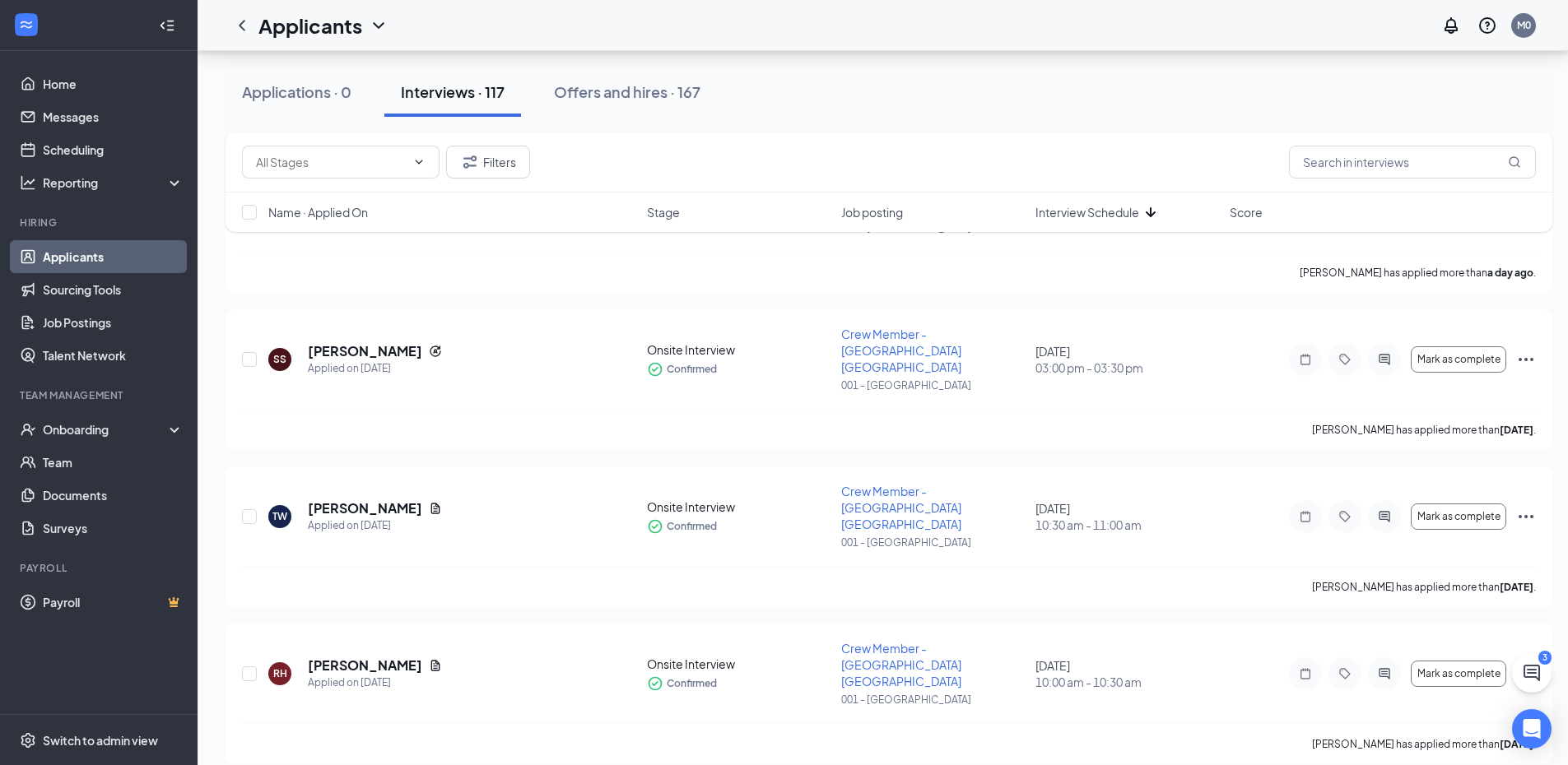
click at [1527, 234] on div "Filters Name · Applied On Stage Job posting Interview Schedule Score" at bounding box center [889, 191] width 1327 height 116
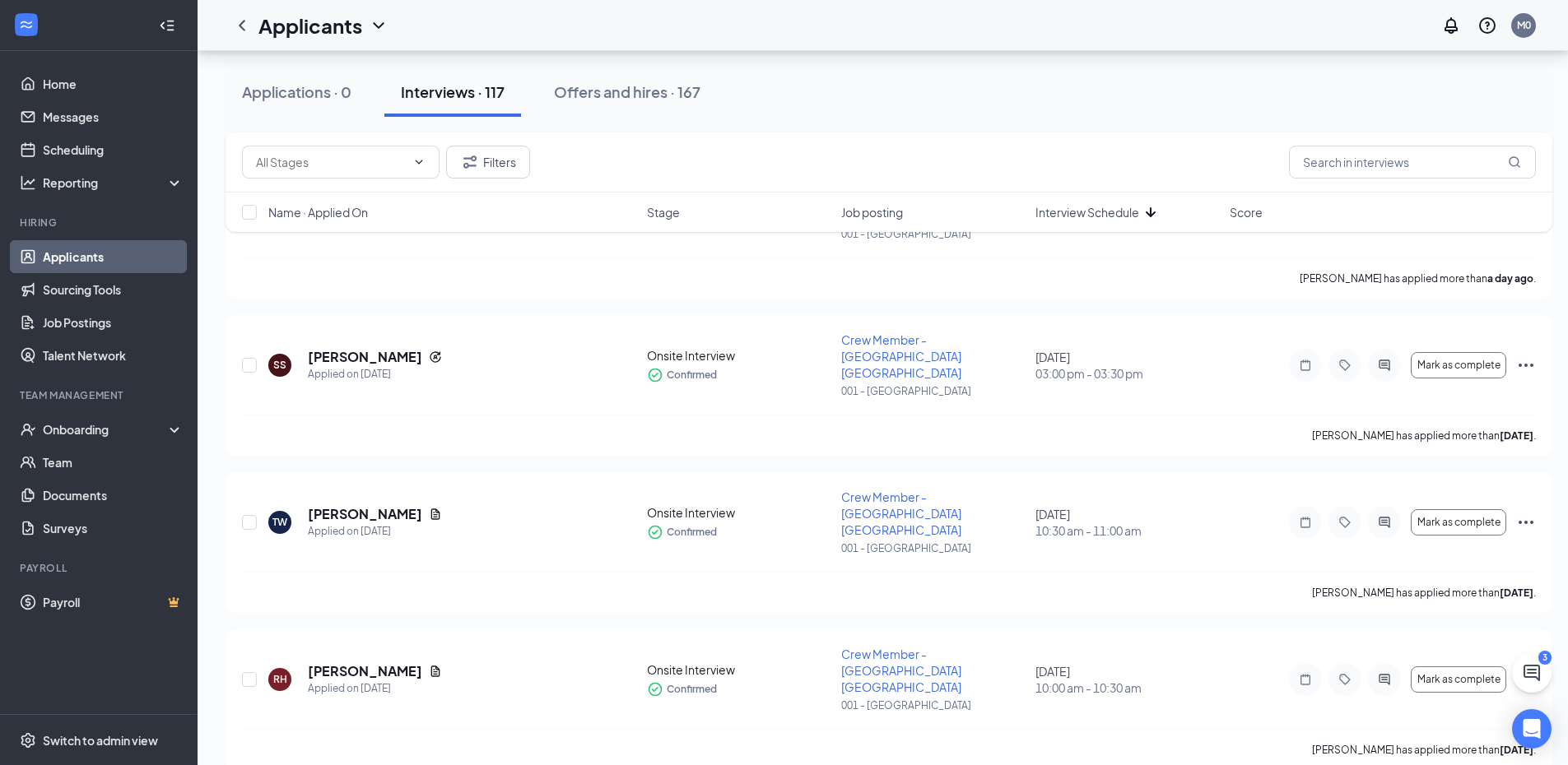
click at [1522, 238] on div "Filters Name · Applied On Stage Job posting Interview Schedule Score" at bounding box center [889, 191] width 1327 height 116
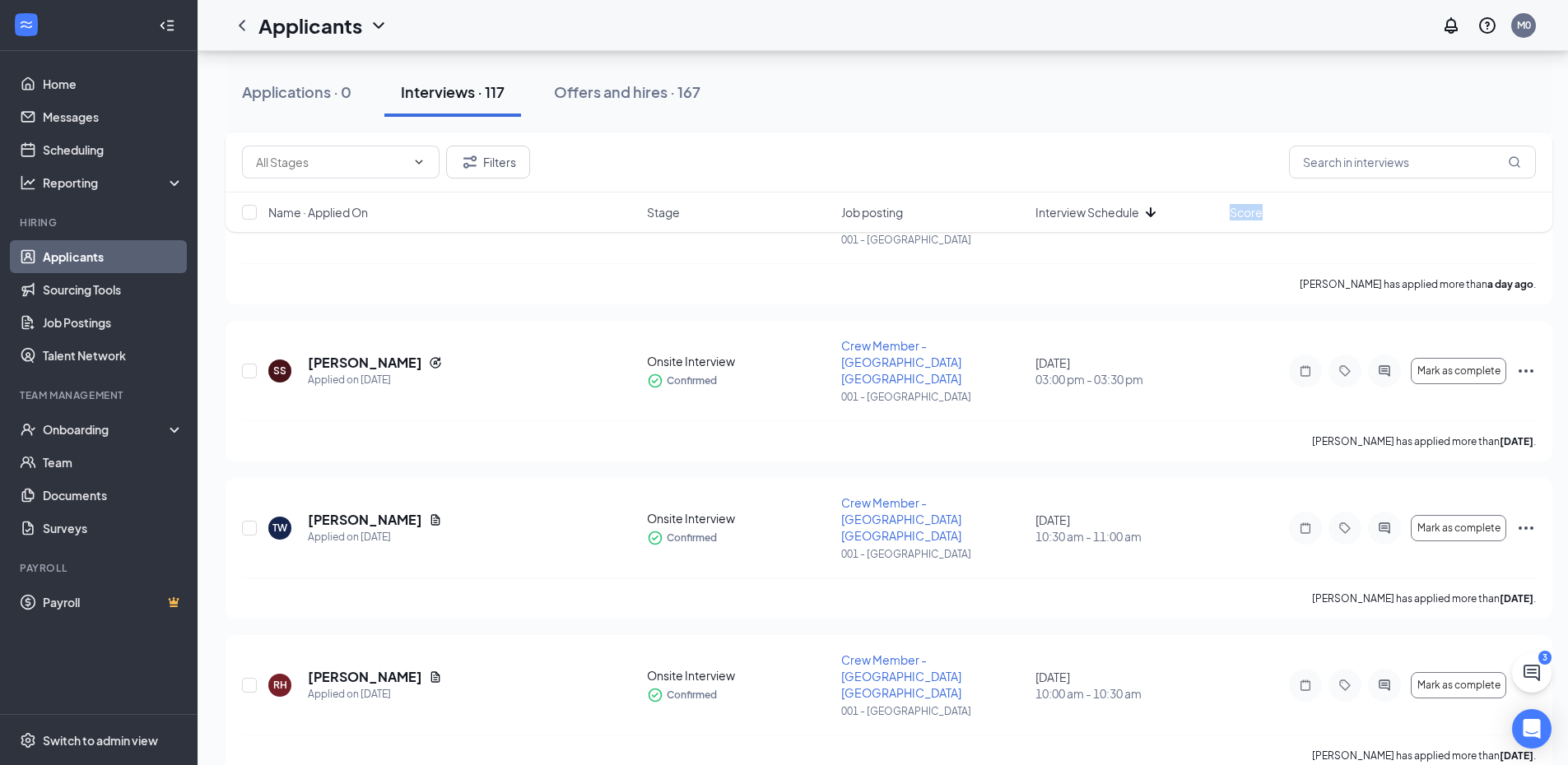
click at [1528, 243] on div "Filters Name · Applied On Stage Job posting Interview Schedule Score" at bounding box center [889, 191] width 1327 height 116
click at [1518, 242] on div "Filters Name · Applied On Stage Job posting Interview Schedule Score" at bounding box center [889, 191] width 1327 height 116
click at [359, 687] on div "Applied on [DATE]" at bounding box center [375, 695] width 134 height 16
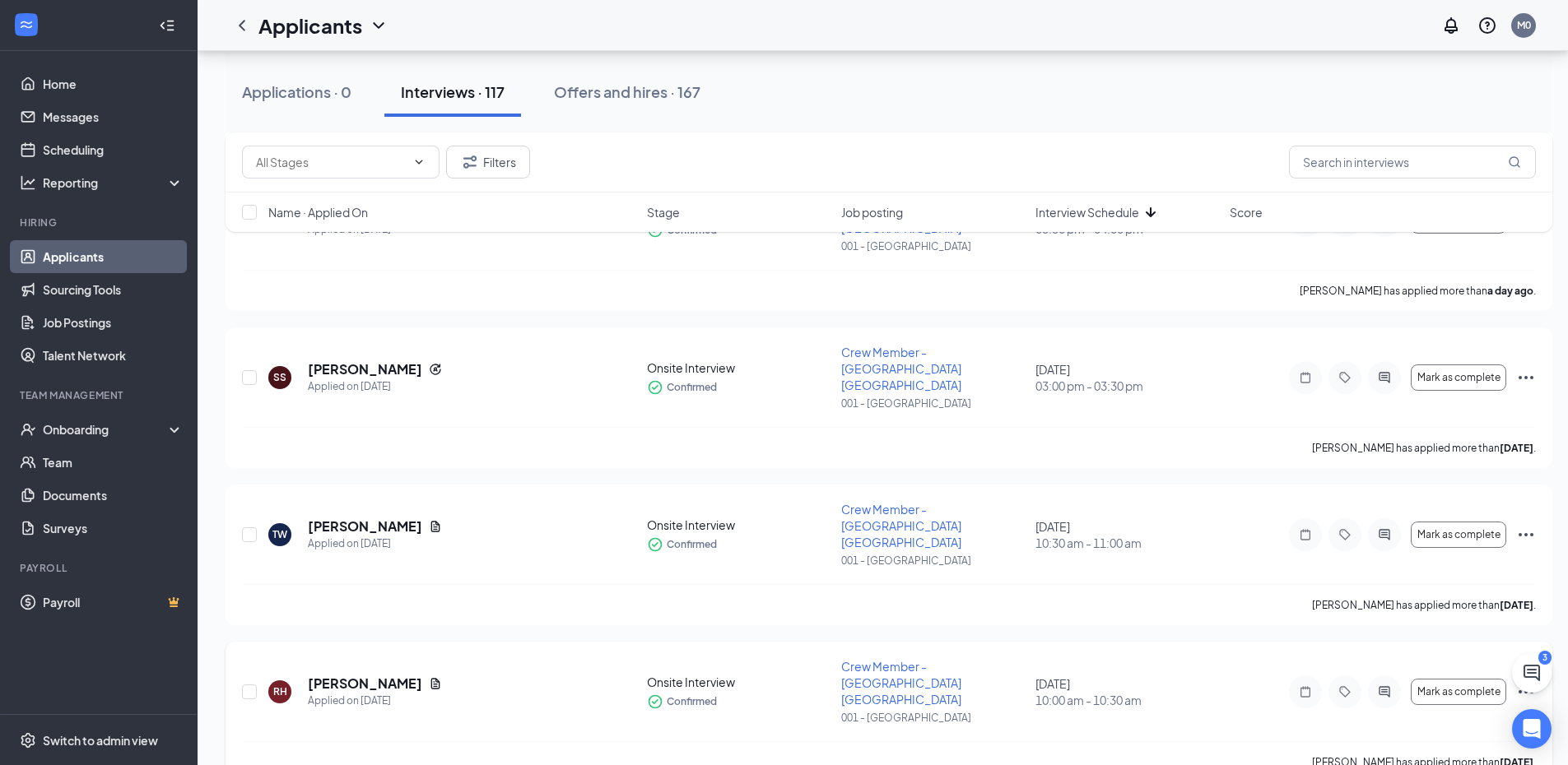
click at [1528, 682] on icon "Ellipses" at bounding box center [1526, 692] width 20 height 20
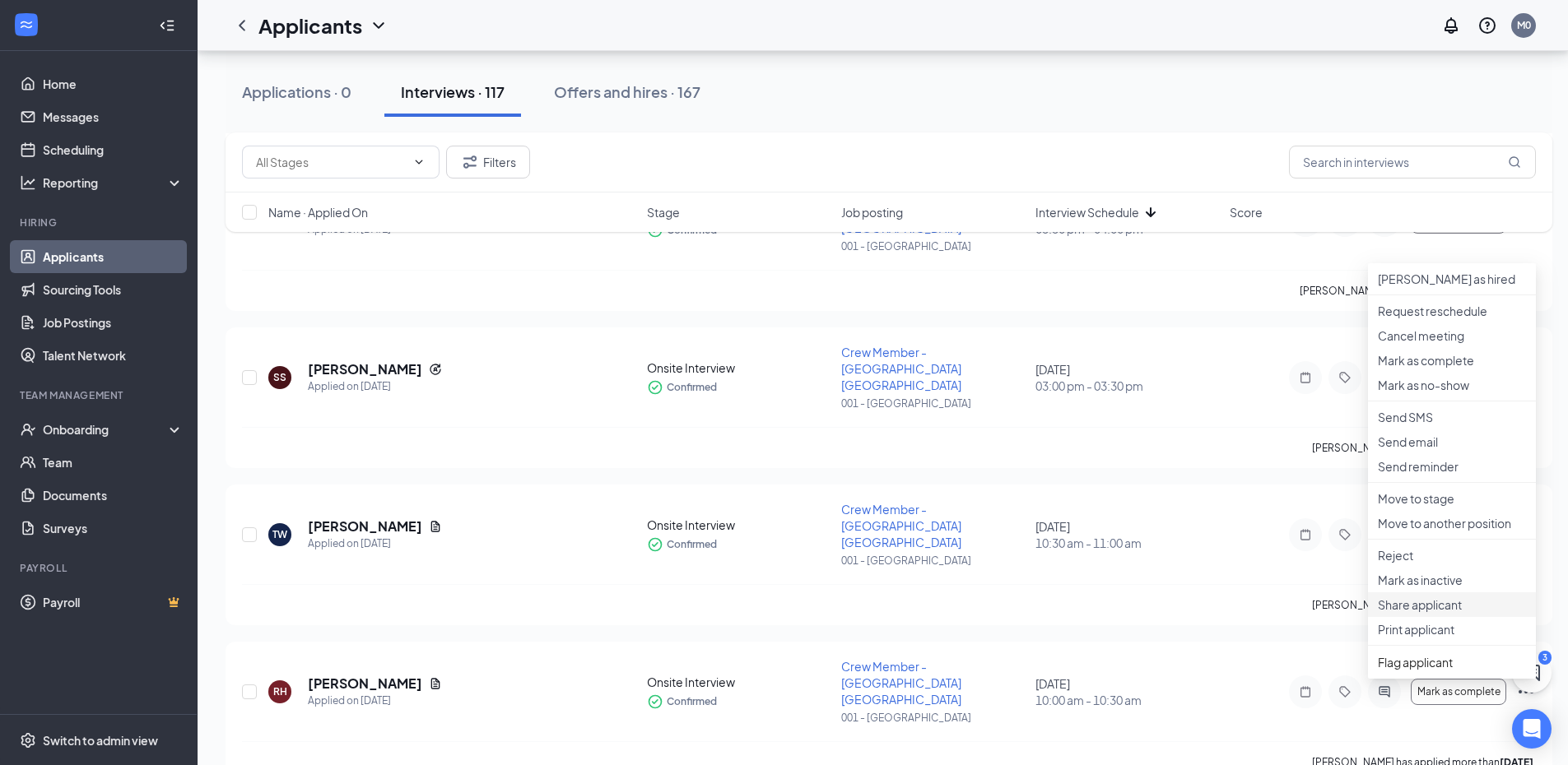
click at [1397, 617] on li "Share applicant" at bounding box center [1452, 605] width 168 height 25
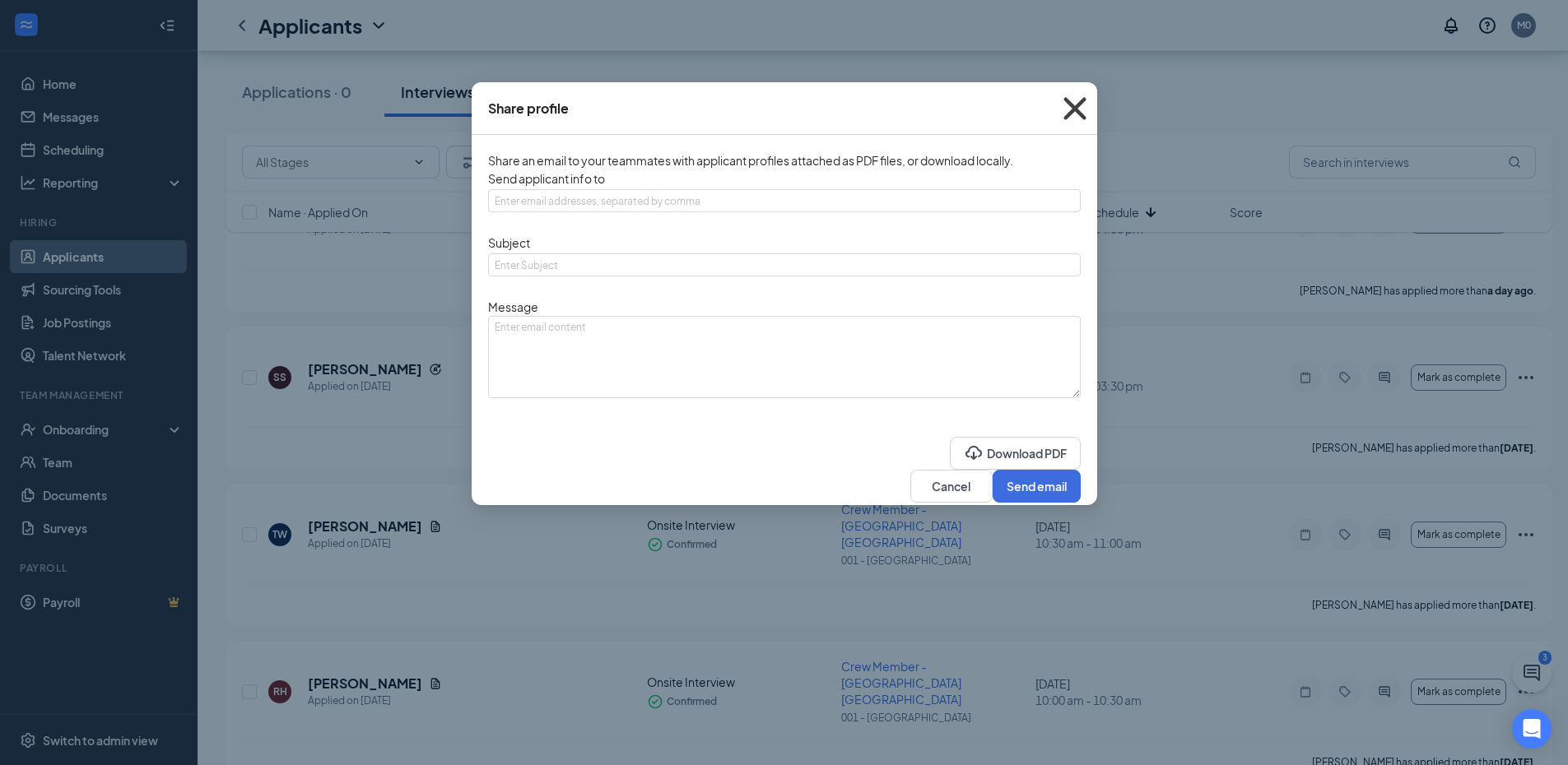
click at [1082, 110] on icon "Cross" at bounding box center [1075, 109] width 45 height 45
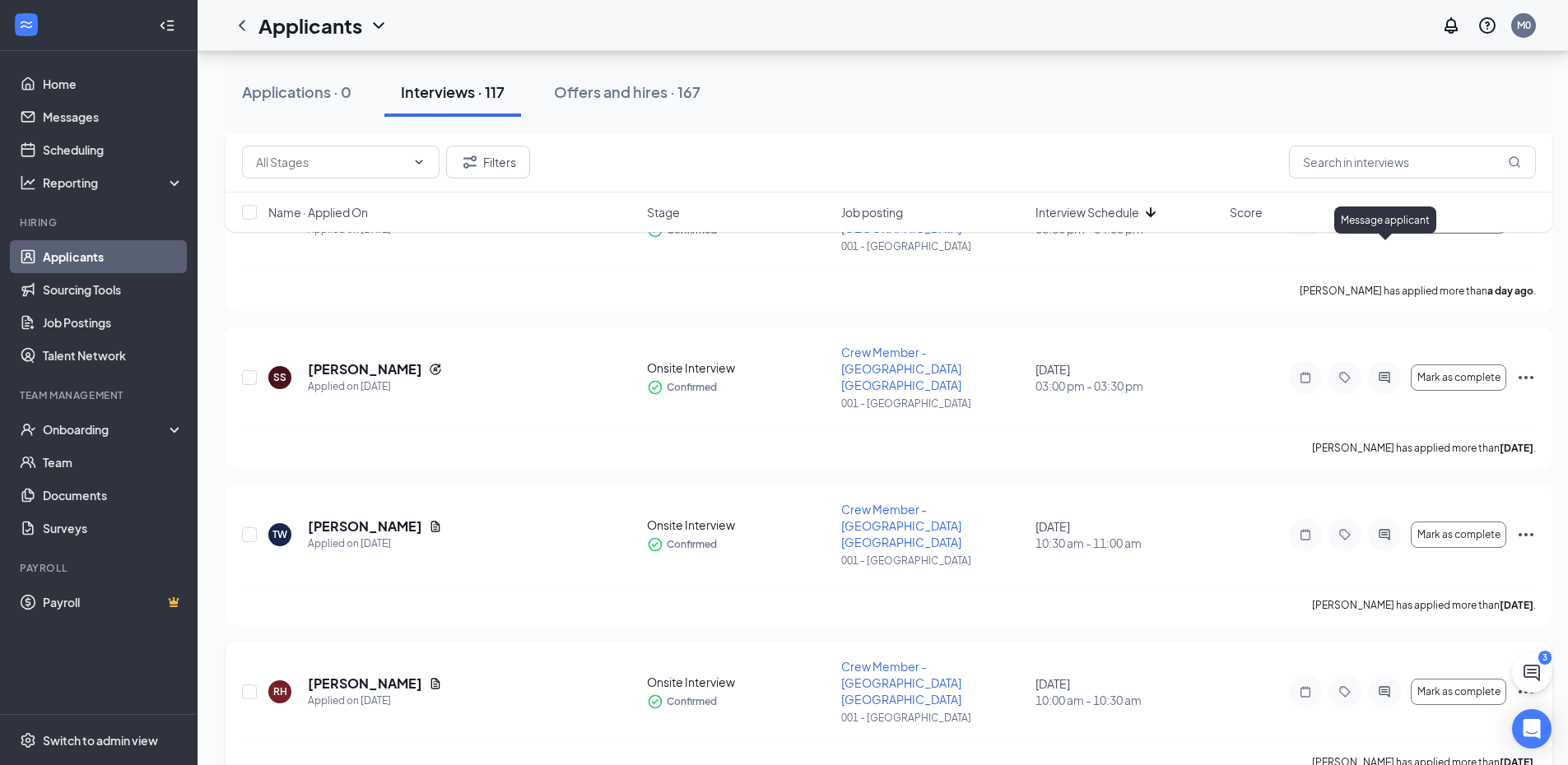
click at [1382, 687] on icon "ActiveChat" at bounding box center [1384, 692] width 11 height 11
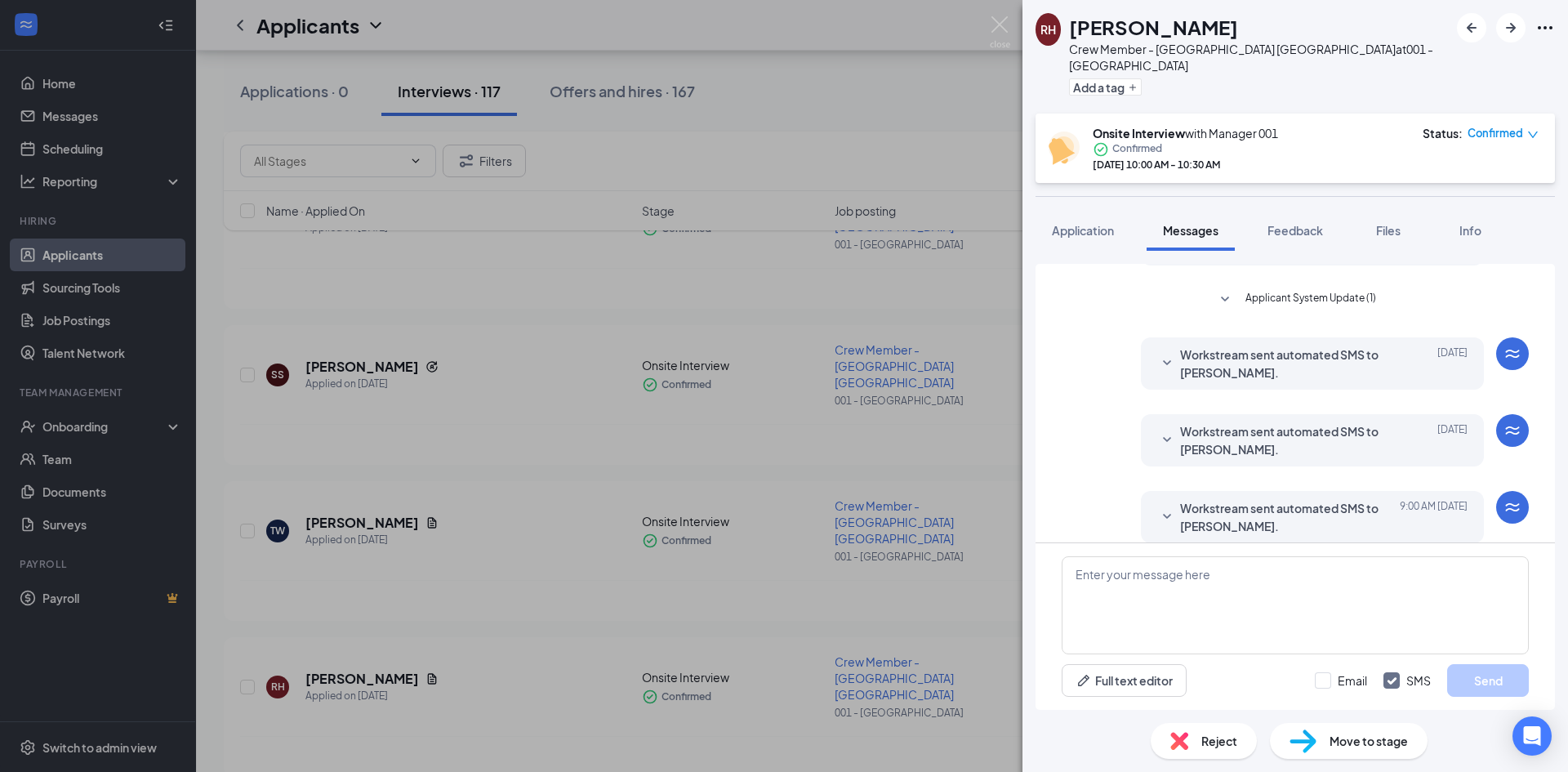
scroll to position [308, 0]
click at [1107, 223] on span "Application" at bounding box center [1083, 230] width 62 height 15
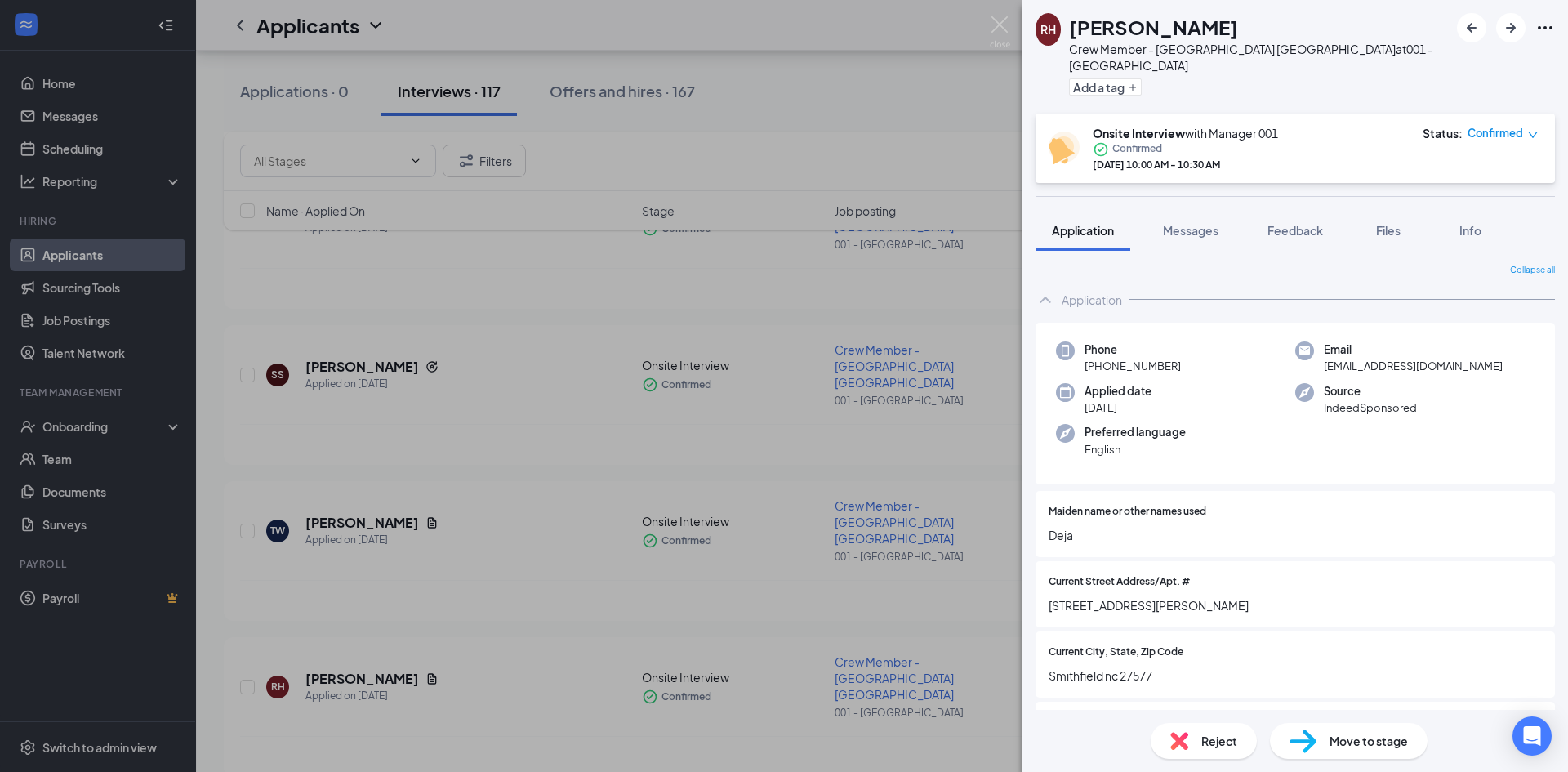
scroll to position [1854, 0]
